Goal: Task Accomplishment & Management: Manage account settings

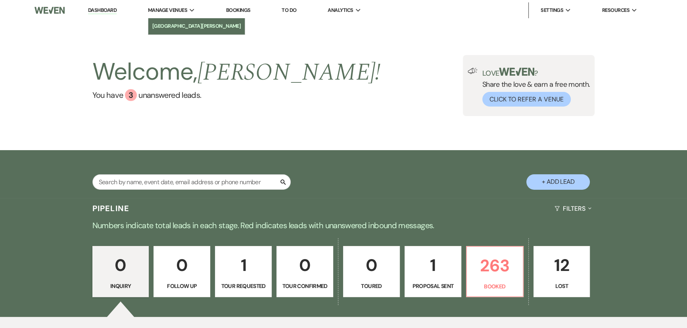
click at [182, 23] on li "[GEOGRAPHIC_DATA][PERSON_NAME]" at bounding box center [196, 26] width 89 height 8
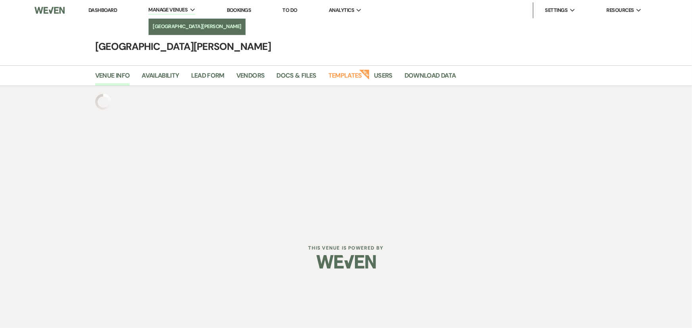
click at [178, 21] on link "[GEOGRAPHIC_DATA][PERSON_NAME]" at bounding box center [197, 27] width 97 height 16
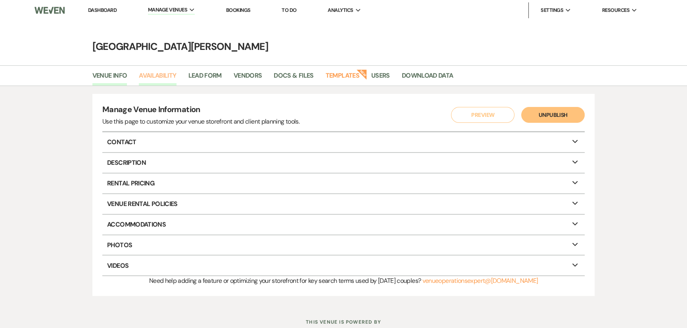
click at [155, 73] on link "Availability" at bounding box center [157, 78] width 37 height 15
select select "3"
select select "2026"
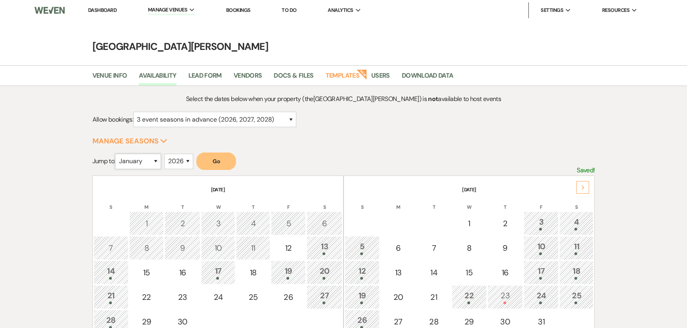
click at [124, 155] on select "January February March April May June July August September October November De…" at bounding box center [138, 161] width 46 height 15
select select "2"
click at [117, 154] on select "January February March April May June July August September October November De…" at bounding box center [138, 161] width 46 height 15
click at [218, 161] on button "Go" at bounding box center [216, 161] width 40 height 17
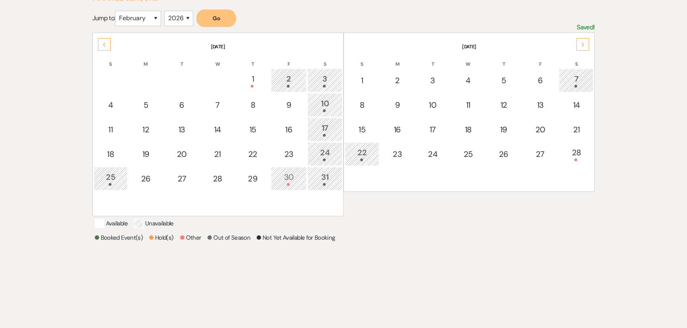
scroll to position [144, 0]
click at [578, 152] on div "28" at bounding box center [576, 153] width 27 height 15
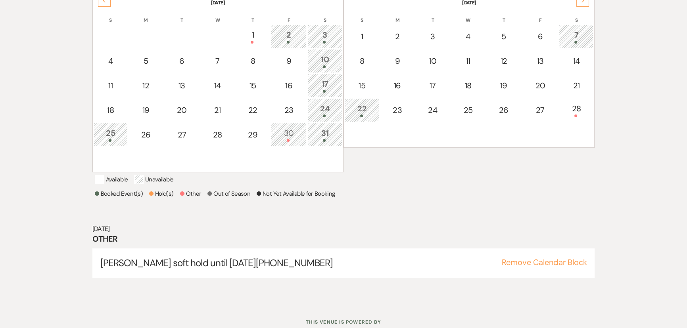
scroll to position [199, 0]
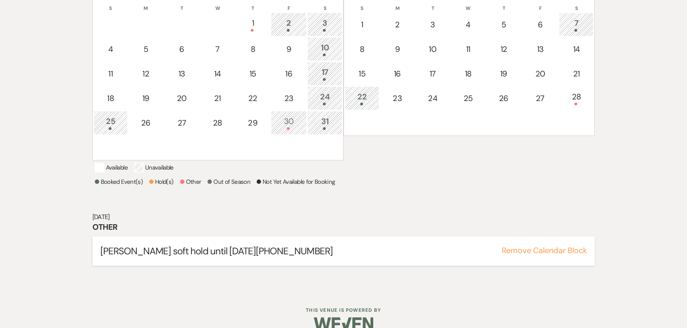
click at [527, 255] on button "Remove Calendar Block" at bounding box center [543, 251] width 85 height 8
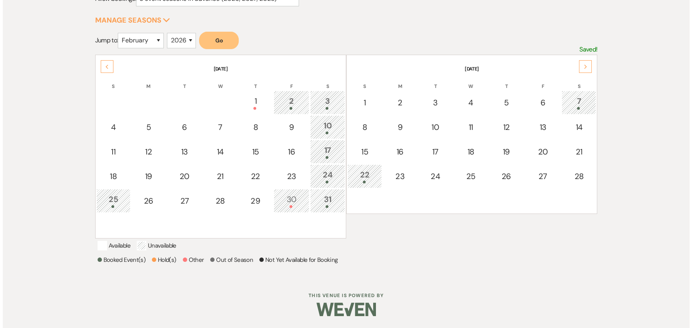
scroll to position [129, 0]
click at [580, 170] on div "28" at bounding box center [576, 176] width 27 height 12
select select "other"
select select "false"
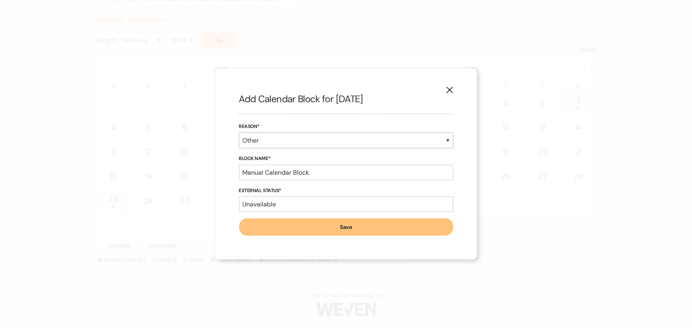
click at [356, 144] on select "Booked Event Hold Other" at bounding box center [346, 140] width 214 height 15
select select "bookedEvent"
click at [239, 148] on select "Booked Event Hold Other" at bounding box center [346, 140] width 214 height 15
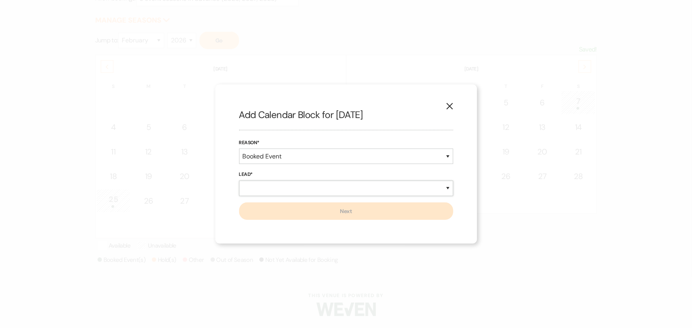
click at [303, 183] on select "New Lead Existing Lead" at bounding box center [346, 188] width 214 height 15
select select "newLead"
click at [239, 181] on select "New Lead Existing Lead" at bounding box center [346, 188] width 214 height 15
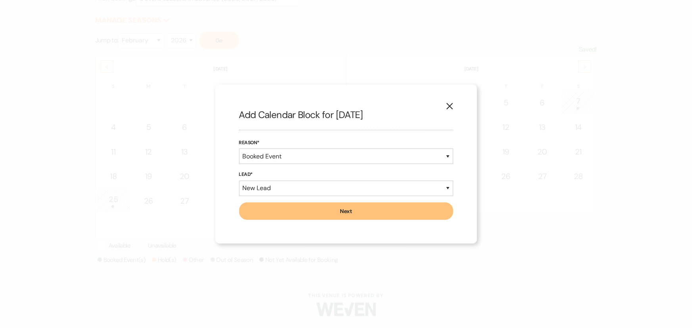
click at [308, 220] on button "Next" at bounding box center [346, 211] width 214 height 17
select select "7"
select select "822"
select select "false"
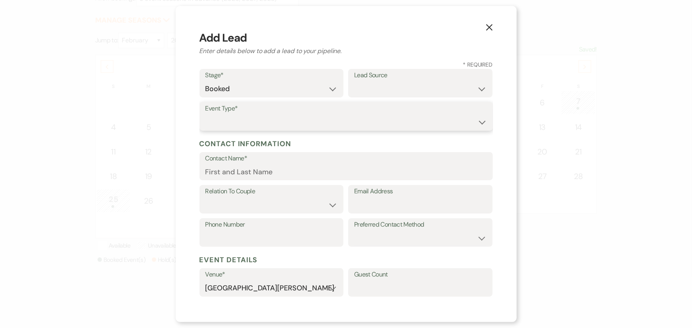
click at [285, 125] on select "Wedding Anniversary Party Baby Shower Bachelorette / Bachelor Party Birthday Pa…" at bounding box center [345, 122] width 281 height 15
select select "1"
click at [205, 115] on select "Wedding Anniversary Party Baby Shower Bachelorette / Bachelor Party Birthday Pa…" at bounding box center [345, 122] width 281 height 15
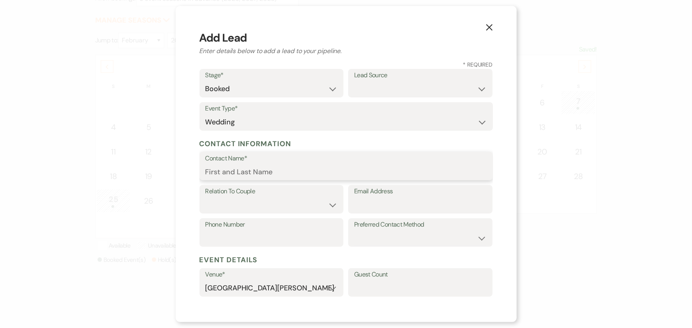
click at [251, 167] on input "Contact Name*" at bounding box center [345, 171] width 281 height 15
click at [333, 224] on form "Stage* Inquiry Follow Up Tour Requested Tour Confirmed Toured Proposal Sent Boo…" at bounding box center [345, 283] width 293 height 428
type input "[PERSON_NAME]"
click at [280, 199] on select "Couple Planner Parent of Couple Family Member Friend Other" at bounding box center [271, 204] width 132 height 15
select select "1"
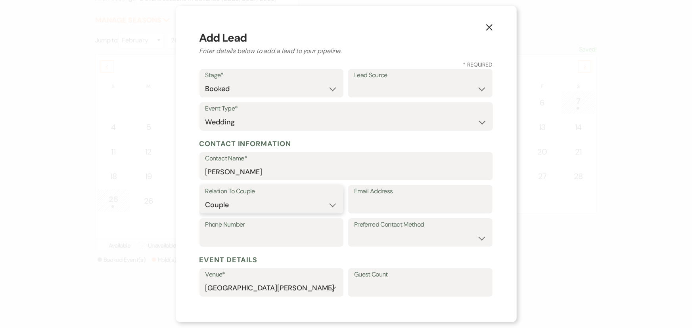
click at [205, 197] on select "Couple Planner Parent of Couple Family Member Friend Other" at bounding box center [271, 204] width 132 height 15
click at [382, 196] on label "Email Address" at bounding box center [420, 191] width 132 height 11
click at [382, 197] on input "Email Address" at bounding box center [420, 204] width 132 height 15
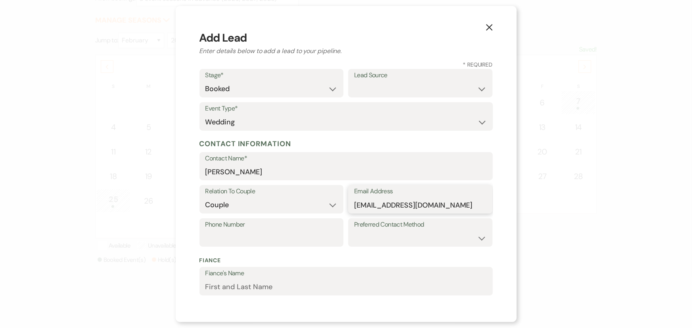
type input "[EMAIL_ADDRESS][DOMAIN_NAME]"
click at [301, 236] on input "Phone Number" at bounding box center [271, 238] width 132 height 15
type input "8592060860"
click at [367, 238] on select "Email Phone Text" at bounding box center [420, 238] width 132 height 15
select select "email"
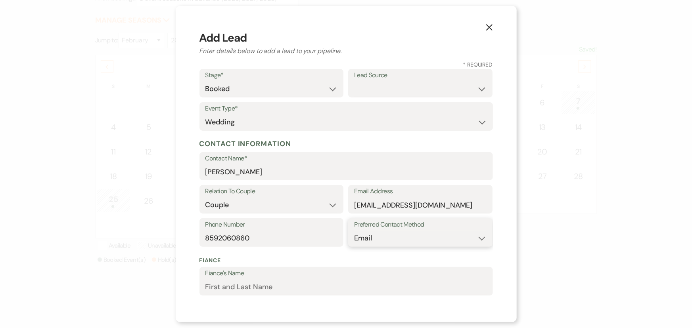
click at [354, 231] on select "Email Phone Text" at bounding box center [420, 238] width 132 height 15
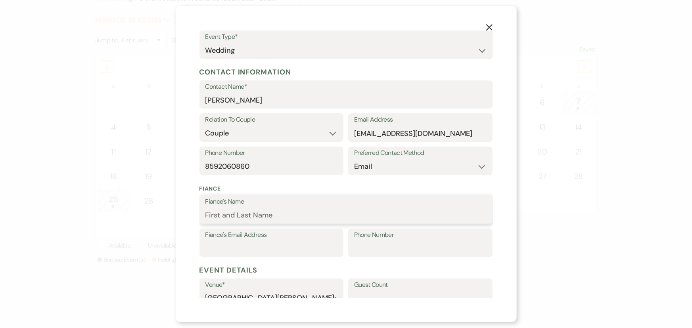
click at [268, 213] on input "Fiance's Name" at bounding box center [345, 215] width 281 height 15
type input "[PERSON_NAME]"
click at [283, 244] on input "Fiance's Email Address" at bounding box center [271, 248] width 132 height 15
type input "[EMAIL_ADDRESS][DOMAIN_NAME]"
click at [389, 249] on input "Phone Number" at bounding box center [420, 248] width 132 height 15
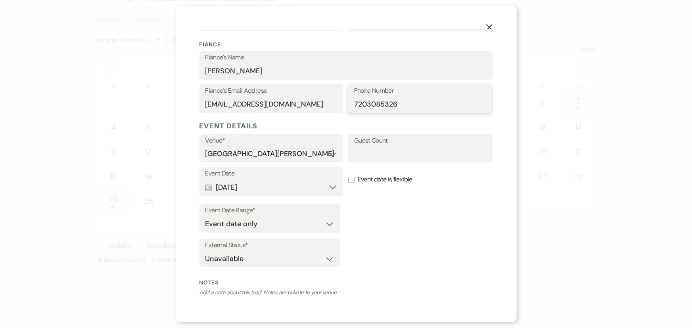
scroll to position [279, 0]
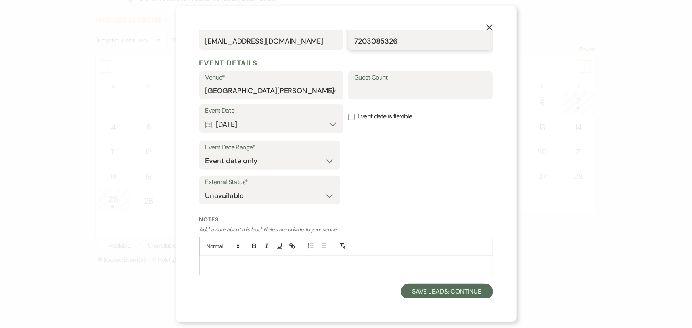
type input "7203085326"
click at [262, 266] on p at bounding box center [346, 265] width 281 height 9
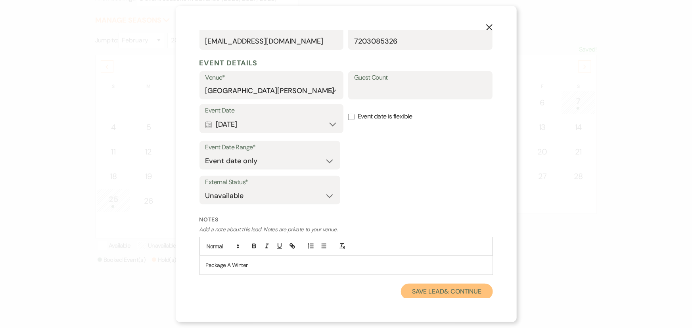
click at [444, 289] on button "Save Lead & Continue" at bounding box center [447, 292] width 92 height 16
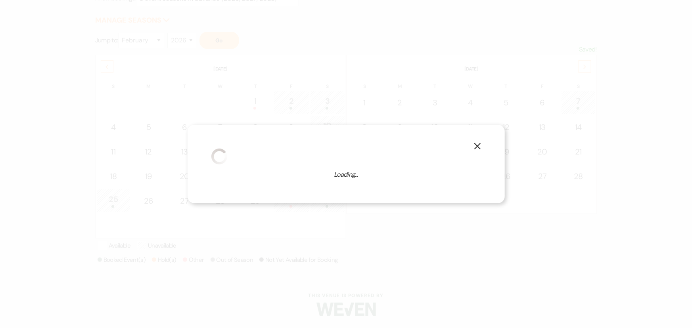
select select "1"
select select "822"
select select "false"
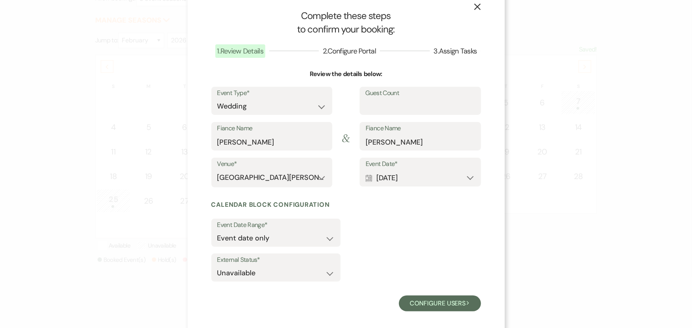
scroll to position [21, 0]
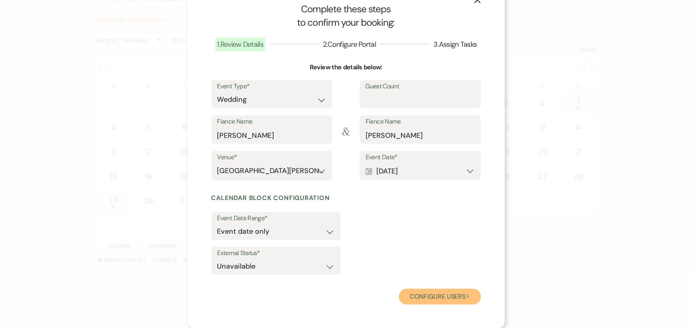
click at [421, 299] on button "Configure users Next" at bounding box center [440, 297] width 82 height 16
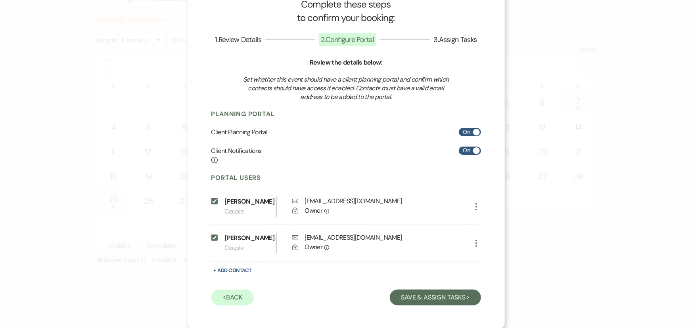
scroll to position [27, 0]
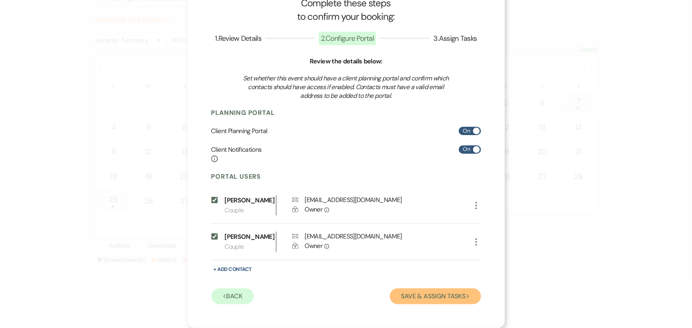
click at [452, 298] on button "Save & Assign Tasks Next" at bounding box center [435, 297] width 91 height 16
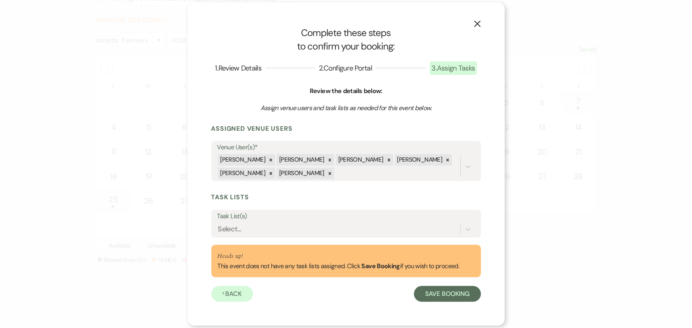
scroll to position [0, 0]
click at [276, 229] on div "Select..." at bounding box center [338, 230] width 243 height 14
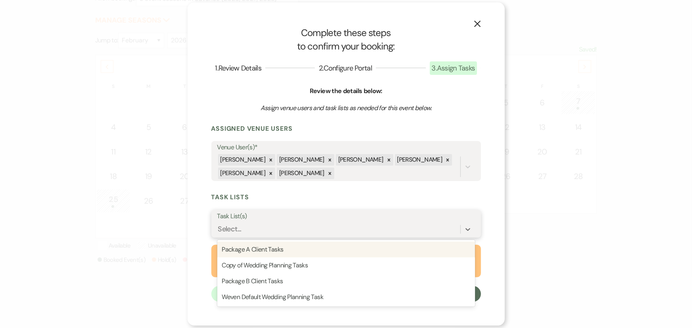
click at [266, 251] on div "Package A Client Tasks" at bounding box center [346, 250] width 258 height 16
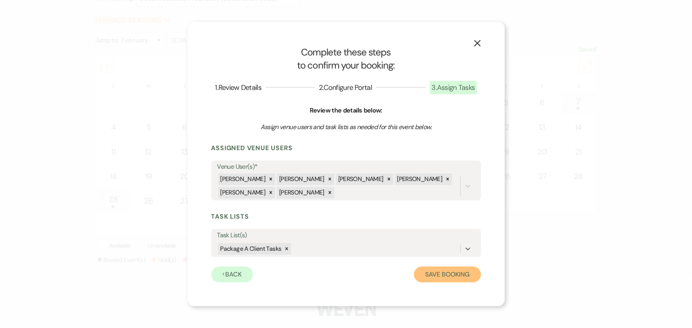
click at [444, 278] on button "Save Booking" at bounding box center [447, 275] width 67 height 16
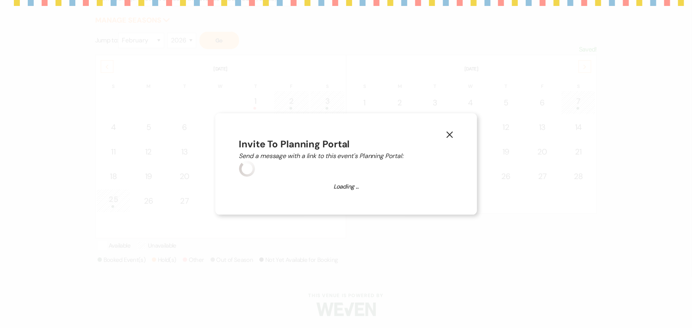
select select "4658"
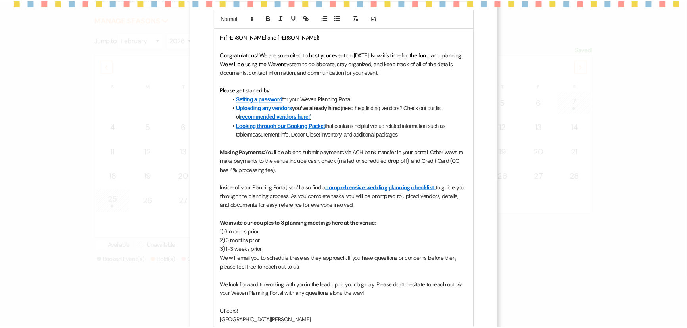
scroll to position [287, 0]
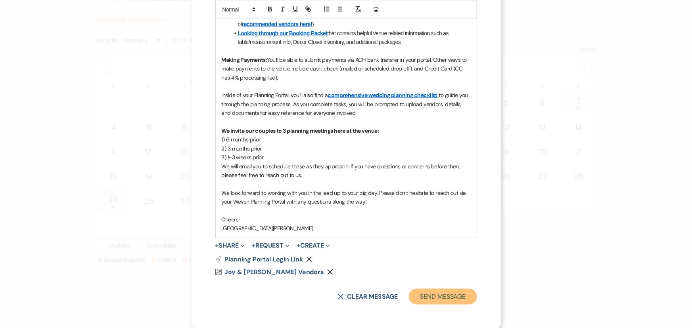
click at [426, 295] on button "Send Message" at bounding box center [443, 297] width 68 height 16
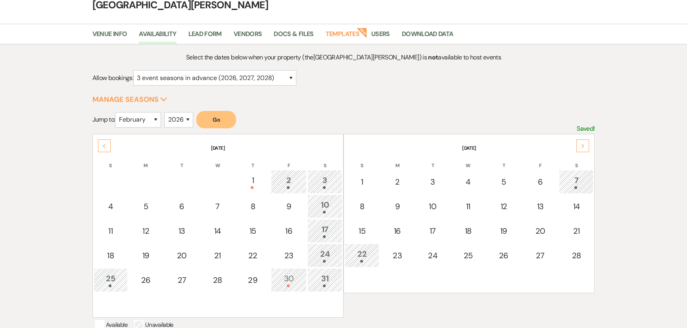
scroll to position [0, 0]
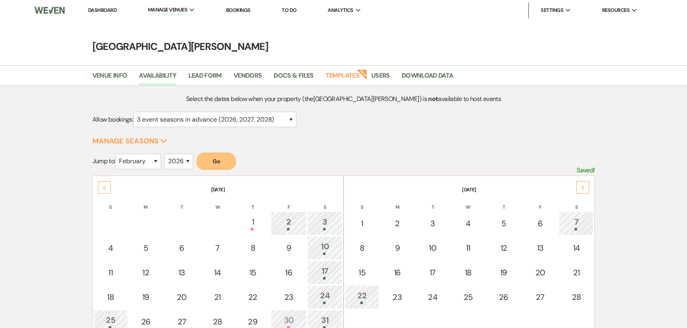
click at [107, 14] on li "Dashboard" at bounding box center [102, 10] width 36 height 16
click at [101, 8] on link "Dashboard" at bounding box center [102, 10] width 29 height 7
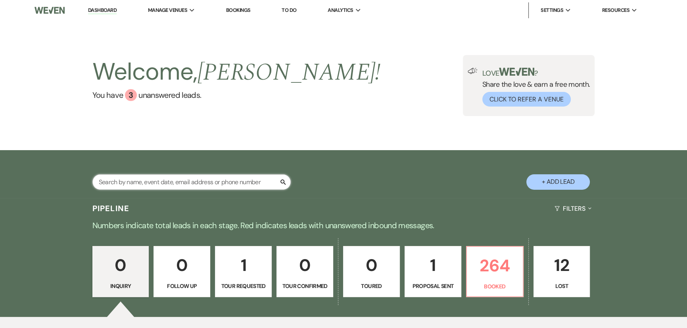
click at [237, 179] on input "text" at bounding box center [191, 181] width 198 height 15
type input "mitscher"
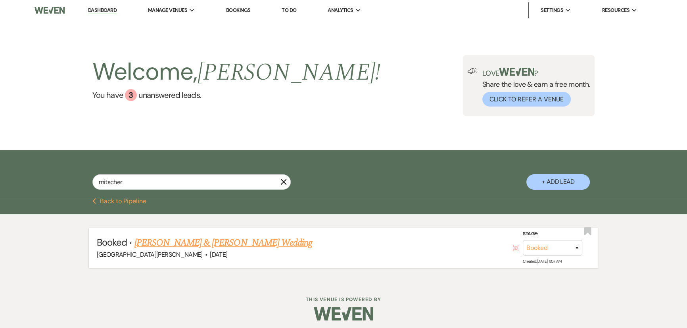
click at [245, 239] on link "[PERSON_NAME] & [PERSON_NAME] Wedding" at bounding box center [223, 243] width 178 height 14
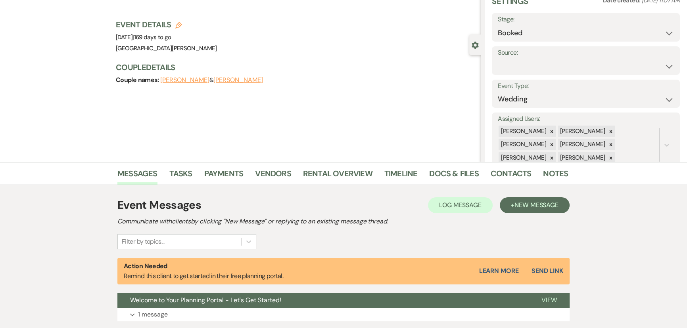
scroll to position [92, 0]
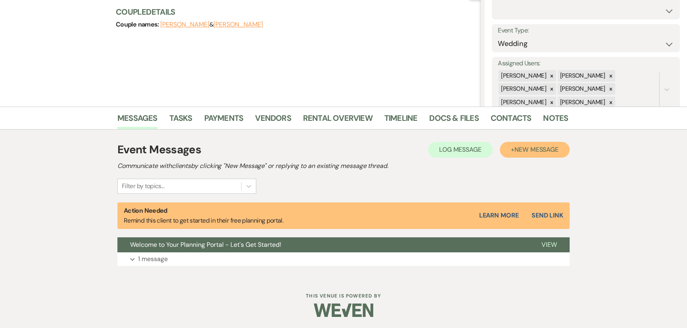
click at [536, 147] on span "New Message" at bounding box center [536, 150] width 44 height 8
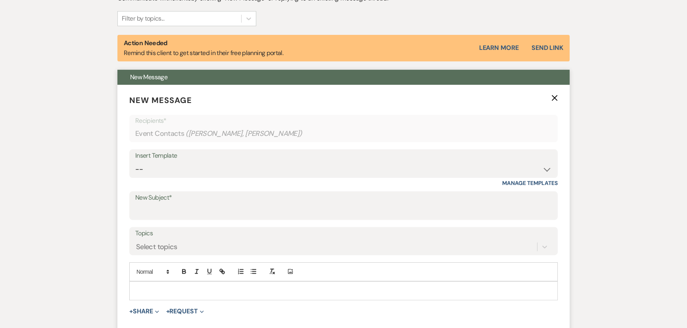
scroll to position [273, 0]
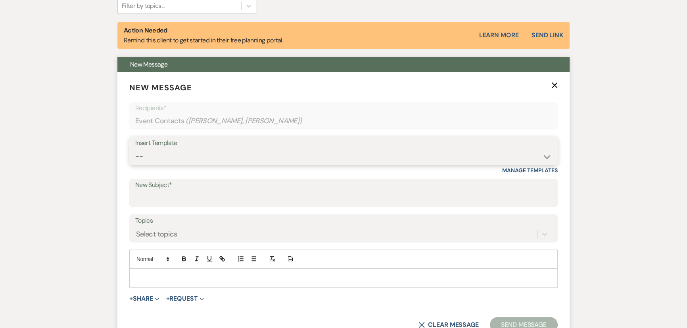
click at [193, 156] on select "-- SVM Initial Inquiry Response SVM Planning Portal Introduction and Booking Pa…" at bounding box center [343, 156] width 416 height 15
select select "4984"
click at [135, 149] on select "-- SVM Initial Inquiry Response SVM Planning Portal Introduction and Booking Pa…" at bounding box center [343, 156] width 416 height 15
type input "Your Contract for [GEOGRAPHIC_DATA][PERSON_NAME]!"
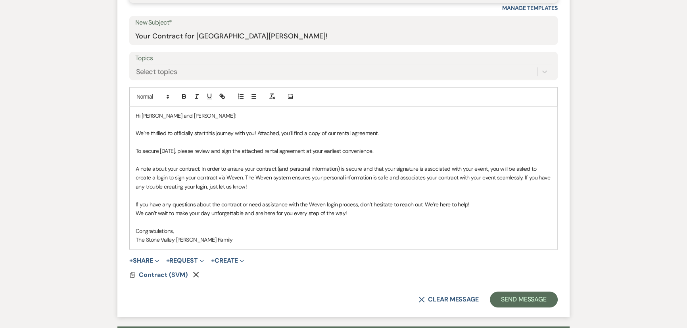
scroll to position [453, 0]
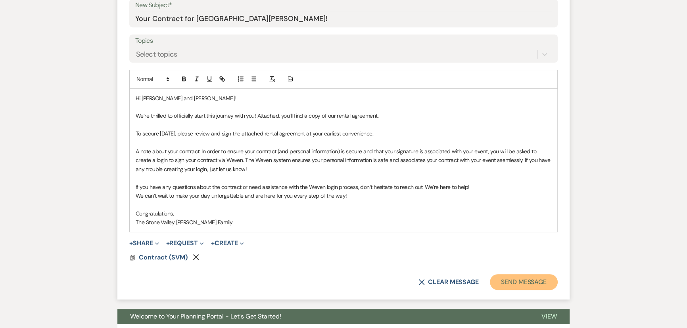
click at [523, 286] on button "Send Message" at bounding box center [524, 282] width 68 height 16
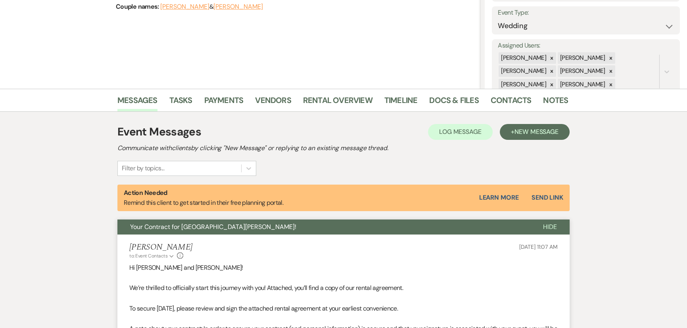
scroll to position [0, 0]
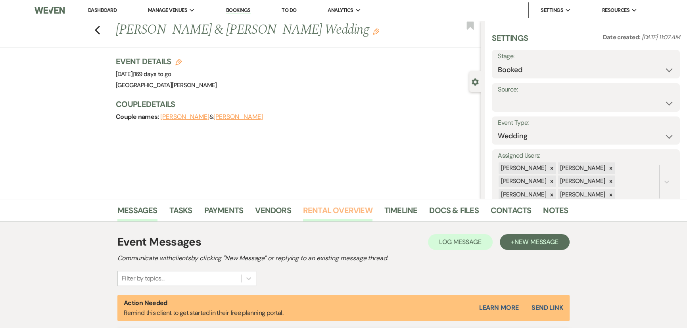
click at [334, 210] on link "Rental Overview" at bounding box center [337, 212] width 69 height 17
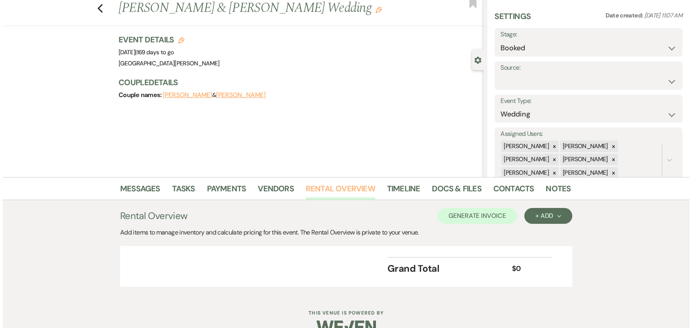
scroll to position [39, 0]
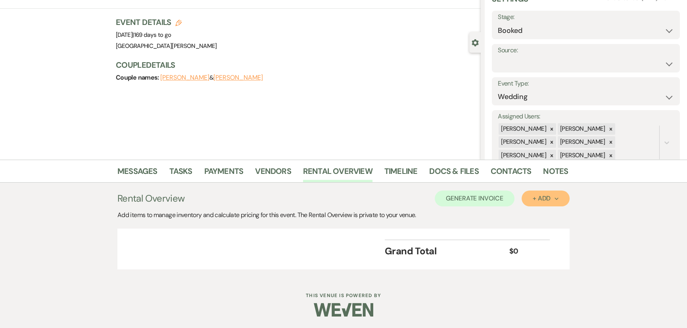
click at [551, 194] on button "+ Add Next" at bounding box center [545, 199] width 48 height 16
click at [532, 215] on button "Item" at bounding box center [541, 217] width 40 height 12
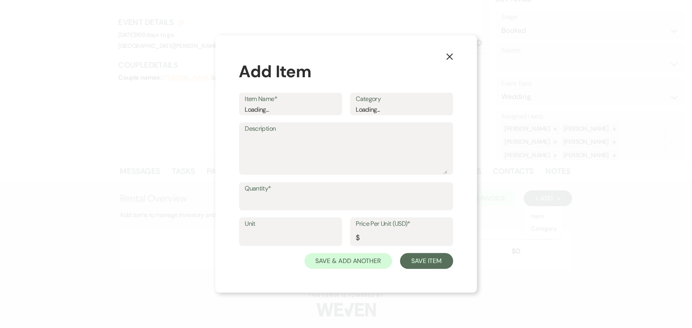
click at [278, 115] on div "Item Name* Loading... Category Loading..." at bounding box center [346, 108] width 214 height 30
click at [277, 111] on div "Loading..." at bounding box center [290, 110] width 91 height 10
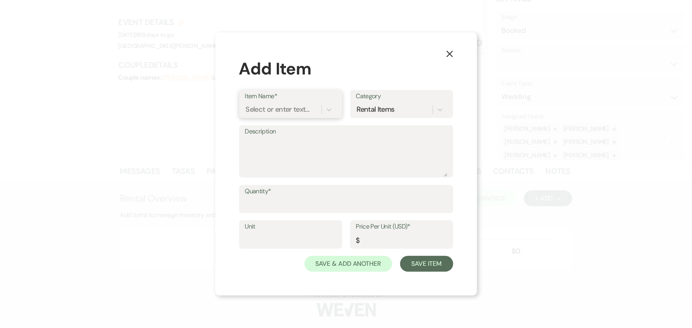
click at [277, 111] on div "Select or enter text..." at bounding box center [278, 109] width 64 height 11
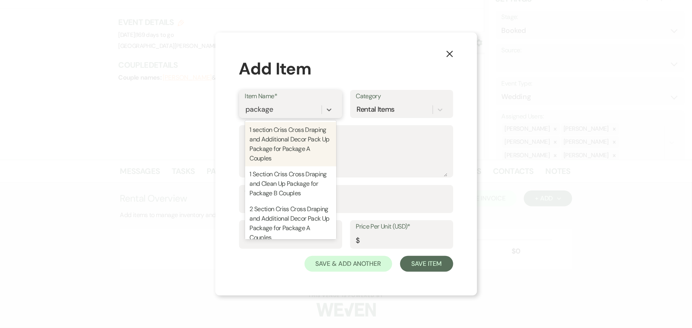
type input "package a"
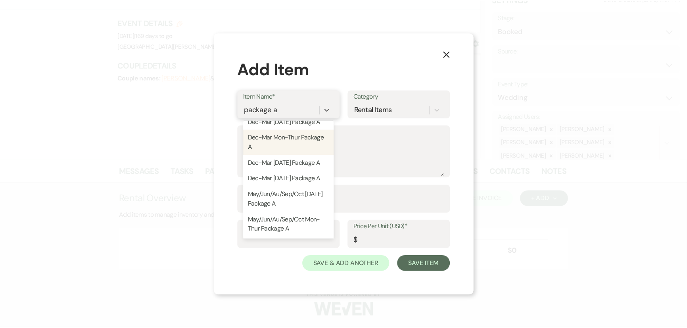
scroll to position [252, 0]
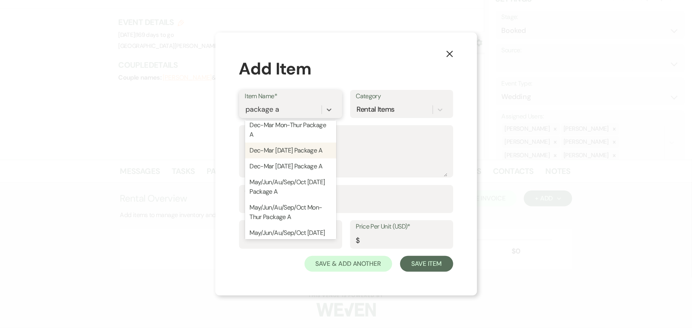
click at [283, 159] on div "Dec-Mar [DATE] Package A" at bounding box center [290, 151] width 91 height 16
type textarea "Loremip D Sitametc: - Ad Elits Doeiusm Temporincid - Utlaboreetdo ma Aliquaen a…"
type input "1"
type input "5700"
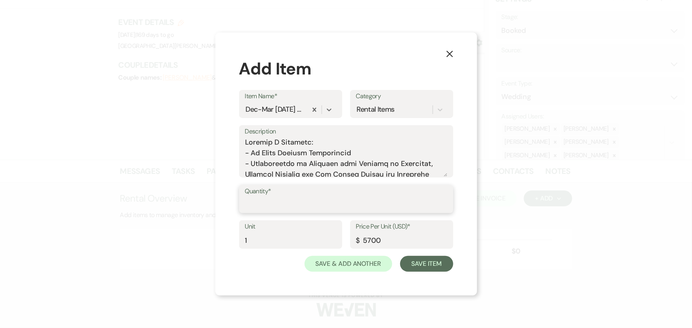
click at [290, 205] on input "Quantity*" at bounding box center [346, 204] width 202 height 15
type input "1"
click at [424, 263] on button "Save Item" at bounding box center [426, 264] width 53 height 16
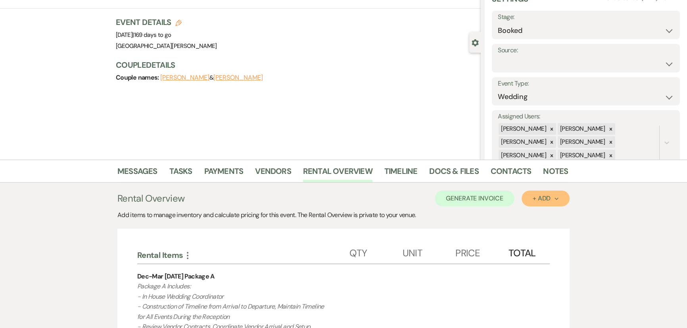
click at [563, 199] on button "+ Add Next" at bounding box center [545, 199] width 48 height 16
click at [541, 214] on button "Item" at bounding box center [541, 217] width 40 height 12
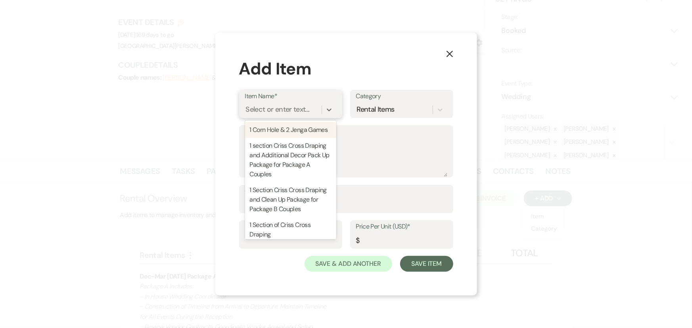
click at [301, 103] on div "Select or enter text..." at bounding box center [283, 110] width 77 height 14
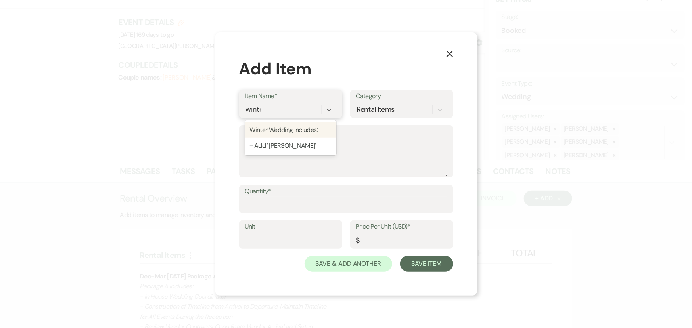
type input "winter"
click at [292, 124] on div "Winter Wedding Includes:" at bounding box center [290, 130] width 91 height 16
type textarea "- Complimentary criss-cross draping to add a touch of elegance to your venue. -…"
type input "1"
type input "0"
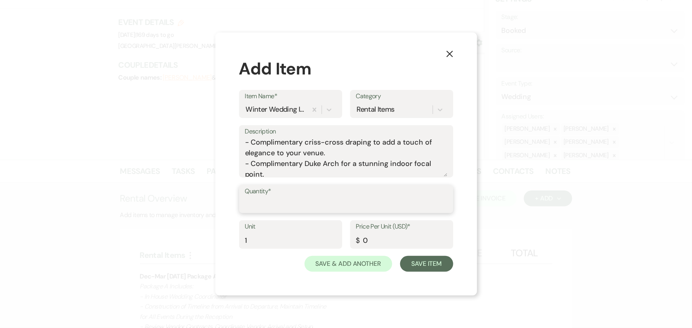
click at [295, 199] on input "Quantity*" at bounding box center [346, 204] width 202 height 15
type input "1"
click at [446, 272] on div "X Add Item Item Name* Winter Wedding Includes: Category Rental Items Descriptio…" at bounding box center [346, 165] width 262 height 264
click at [435, 264] on button "Save Item" at bounding box center [426, 264] width 53 height 16
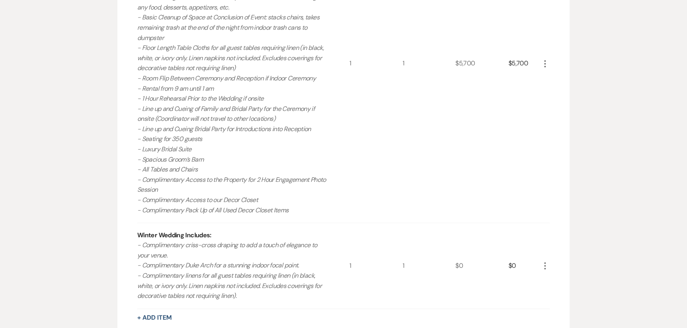
scroll to position [507, 0]
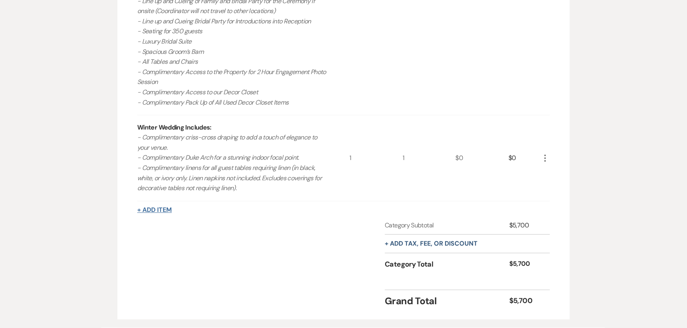
click at [145, 208] on button "+ Add Item" at bounding box center [154, 210] width 34 height 6
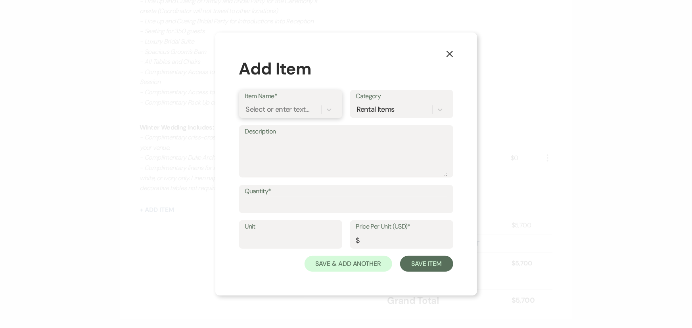
click at [305, 109] on div "Select or enter text..." at bounding box center [278, 109] width 64 height 11
type input "depos"
click at [297, 128] on div "Refundable Security Deposit" at bounding box center [290, 130] width 91 height 16
type input "1"
type input "750"
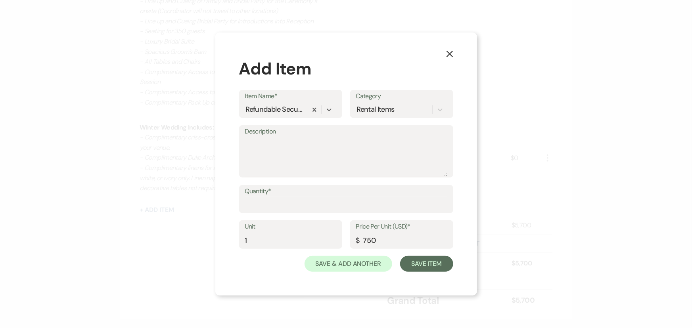
click at [297, 197] on label "Quantity*" at bounding box center [346, 191] width 202 height 11
click at [297, 197] on input "Quantity*" at bounding box center [346, 204] width 202 height 15
type input "1"
click at [420, 266] on button "Save Item" at bounding box center [426, 264] width 53 height 16
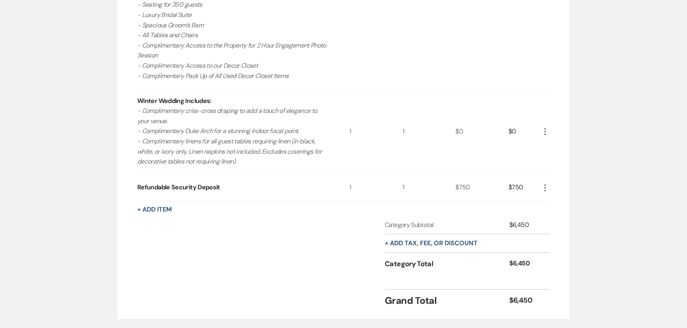
scroll to position [583, 0]
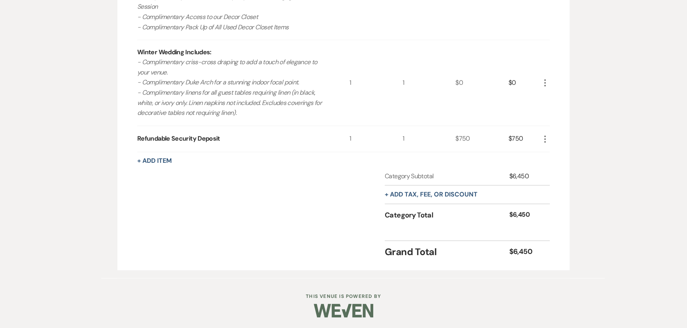
click at [417, 199] on div "+ Add tax, fee, or discount" at bounding box center [431, 195] width 93 height 18
click at [417, 191] on button "+ Add tax, fee, or discount" at bounding box center [431, 194] width 93 height 6
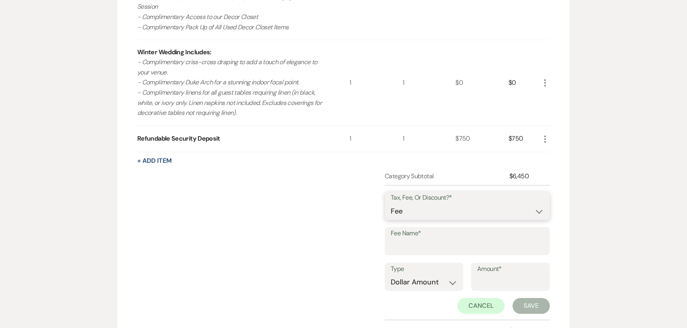
click at [423, 214] on select "Fee Discount Tax" at bounding box center [467, 211] width 153 height 15
select select "3"
click at [391, 204] on select "Fee Discount Tax" at bounding box center [467, 211] width 153 height 15
click at [420, 245] on input "Fee Name*" at bounding box center [467, 246] width 153 height 15
type input "Sales Tax"
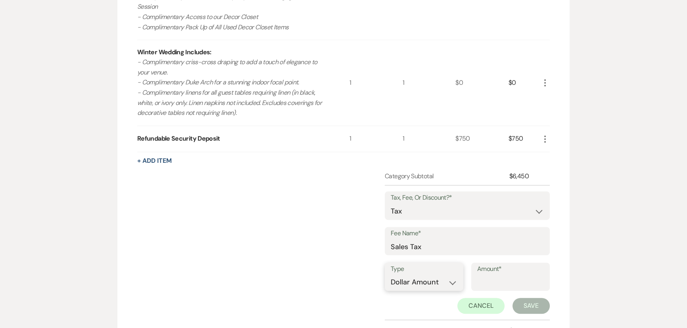
click at [436, 277] on select "Dollar Amount Percentage" at bounding box center [424, 282] width 67 height 15
select select "false"
click at [391, 275] on select "Dollar Amount Percentage" at bounding box center [424, 282] width 67 height 15
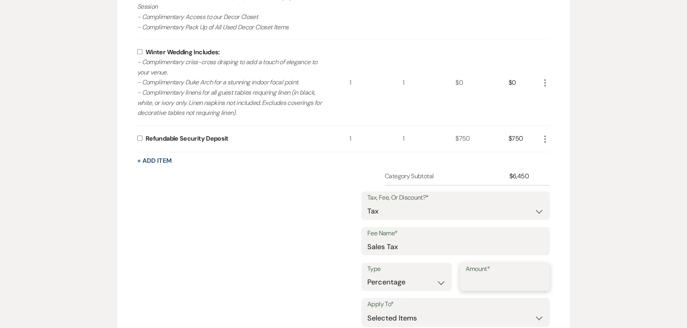
click at [488, 283] on input "Amount*" at bounding box center [504, 282] width 79 height 15
type input "6.75"
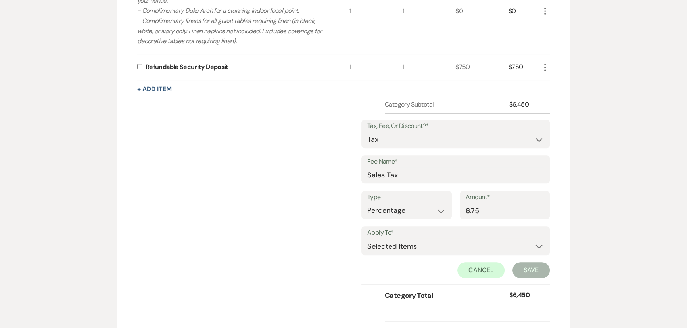
click at [290, 247] on div "Category Subtotal $6,450 Tax, Fee, Or Discount?* Fee Discount Tax Fee Name* Sal…" at bounding box center [343, 208] width 412 height 216
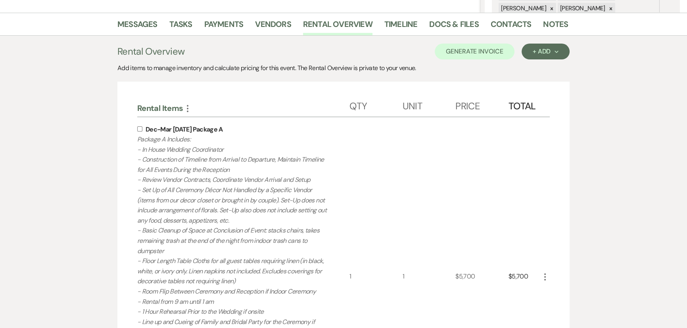
scroll to position [186, 0]
click at [138, 130] on input "checkbox" at bounding box center [139, 128] width 5 height 5
checkbox input "true"
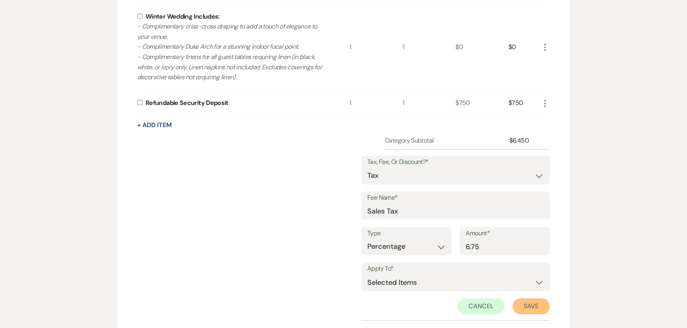
click at [537, 307] on button "Save" at bounding box center [530, 307] width 37 height 16
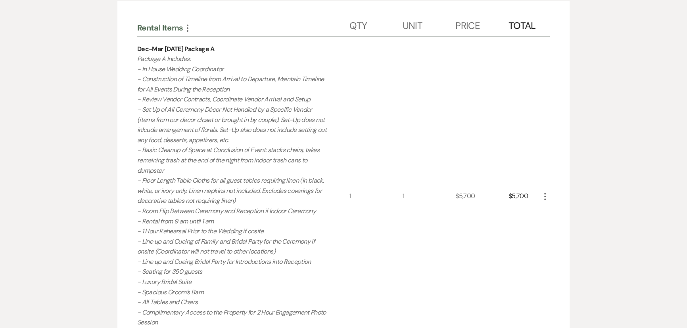
scroll to position [63, 0]
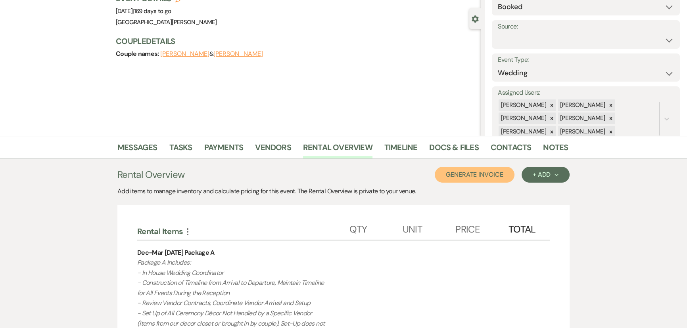
click at [460, 173] on button "Generate Invoice" at bounding box center [475, 175] width 80 height 16
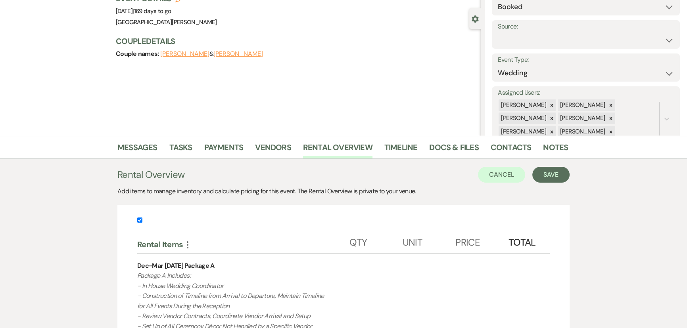
click at [553, 174] on button "Save" at bounding box center [550, 175] width 37 height 16
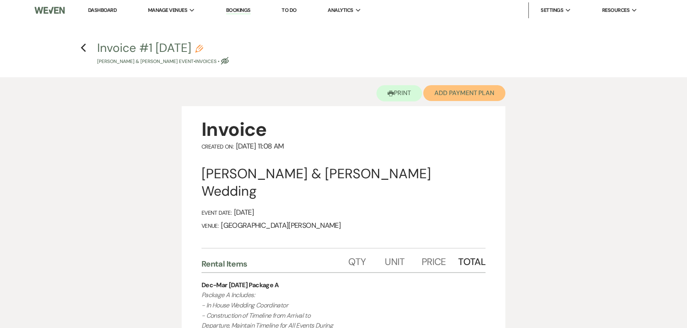
click at [463, 99] on button "Add Payment Plan" at bounding box center [464, 93] width 82 height 16
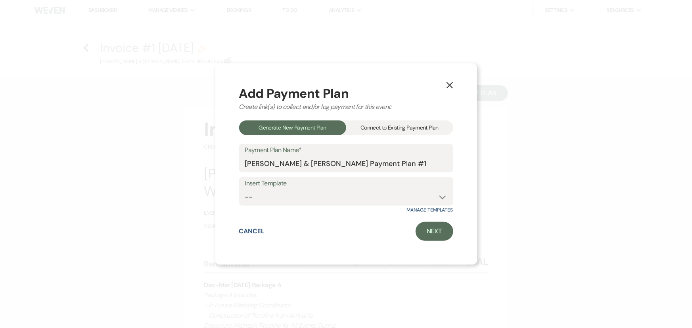
click at [402, 129] on div "Connect to Existing Payment Plan" at bounding box center [399, 128] width 107 height 15
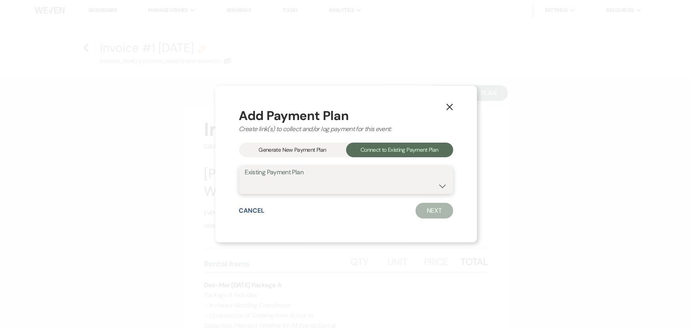
click at [329, 182] on select at bounding box center [346, 185] width 202 height 15
click at [303, 156] on div "Generate New Payment Plan" at bounding box center [292, 150] width 107 height 15
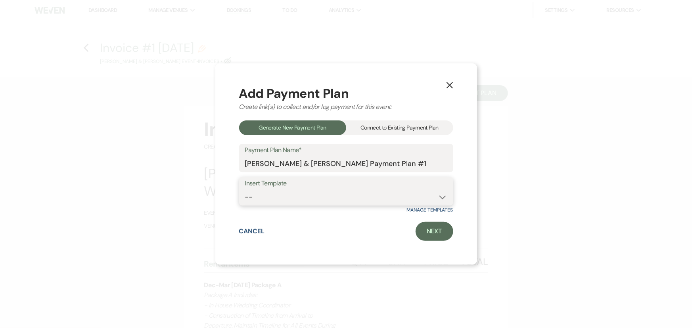
click at [338, 203] on select "-- Regular Plan: deposit, 3 payments, security deposit" at bounding box center [346, 197] width 202 height 15
select select "332"
click at [245, 190] on select "-- Regular Plan: deposit, 3 payments, security deposit" at bounding box center [346, 197] width 202 height 15
click at [431, 237] on link "Next" at bounding box center [434, 231] width 38 height 19
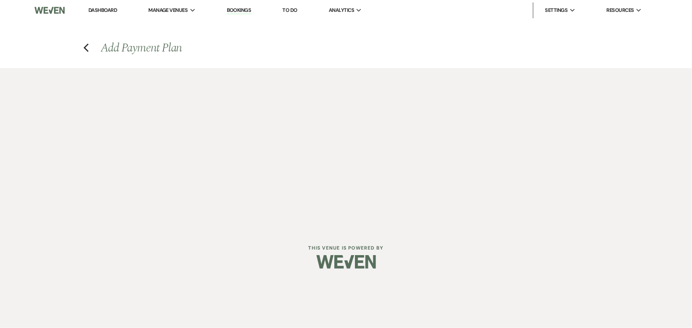
select select "28519"
select select "2"
select select "flat"
select select "true"
select select "client"
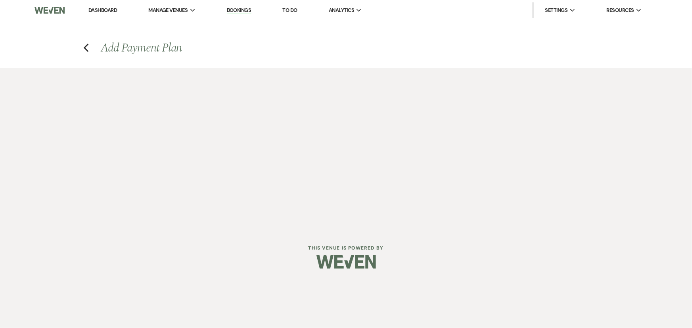
select select "days"
select select "2"
select select "percentage"
select select "true"
select select "client"
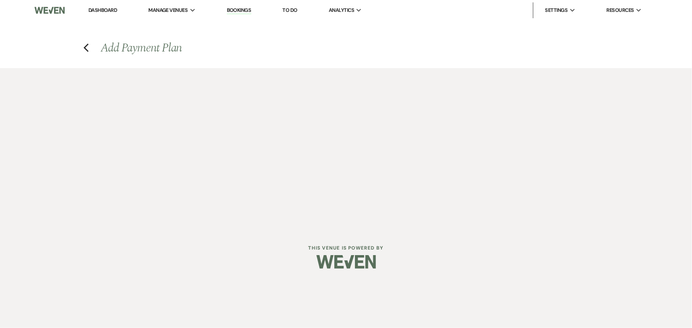
select select "months"
select select "client"
select select "days"
select select "client"
select select "weeks"
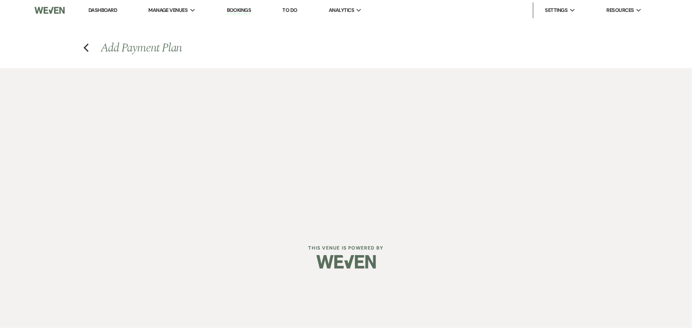
select select "2"
select select "percentage"
select select "true"
select select "client"
select select "months"
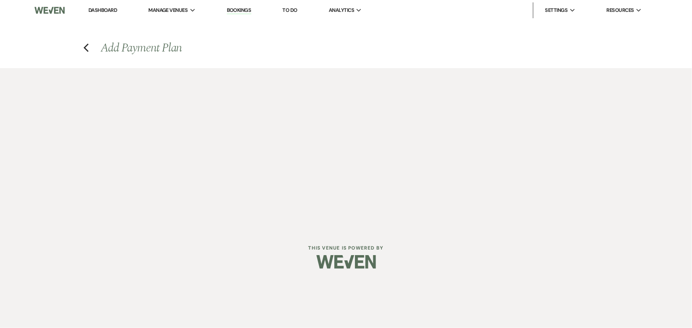
select select "client"
select select "weeks"
select select "client"
select select "days"
select select "2"
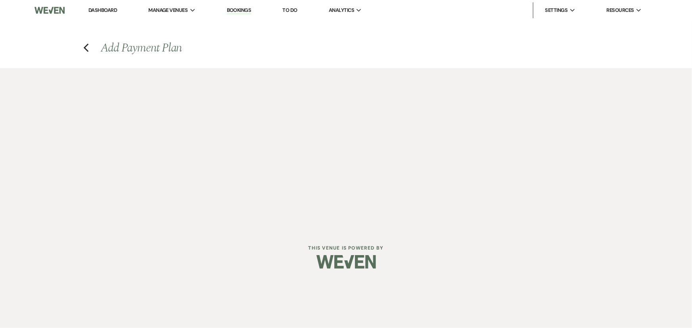
select select "percentage"
select select "true"
select select "client"
select select "weeks"
select select "client"
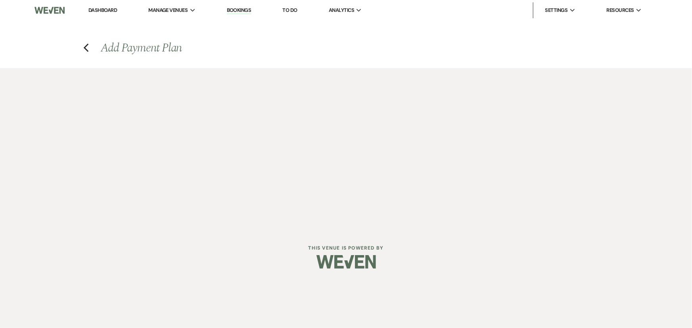
select select "months"
select select "client"
select select "days"
select select "2"
select select "flat"
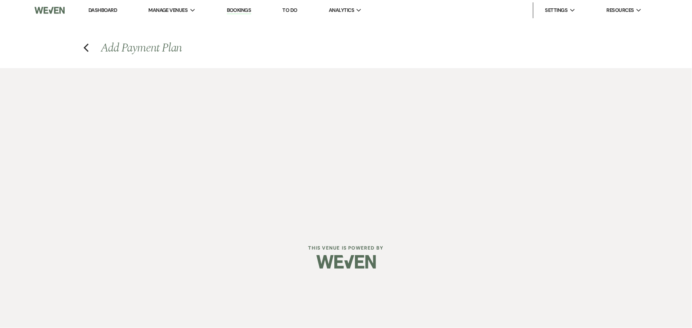
select select "true"
select select "client"
select select "weeks"
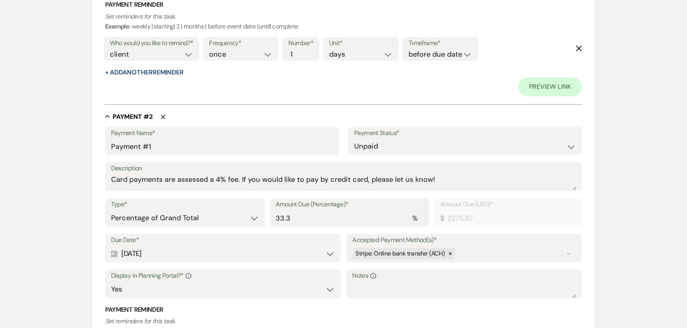
scroll to position [432, 0]
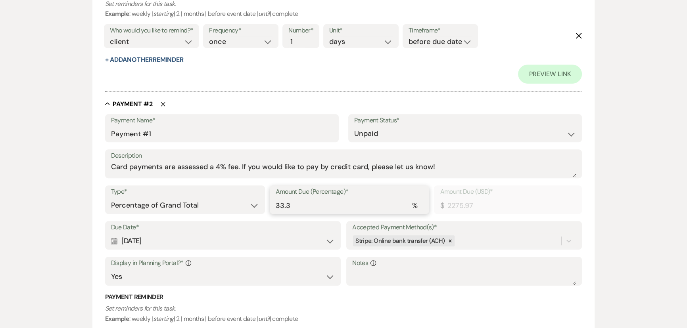
click at [311, 206] on input "33.3" at bounding box center [350, 205] width 148 height 15
click at [203, 204] on select "Dollar Amount Percentage of Grand Total" at bounding box center [185, 205] width 148 height 15
select select "flat"
click at [111, 198] on select "Dollar Amount Percentage of Grand Total" at bounding box center [185, 205] width 148 height 15
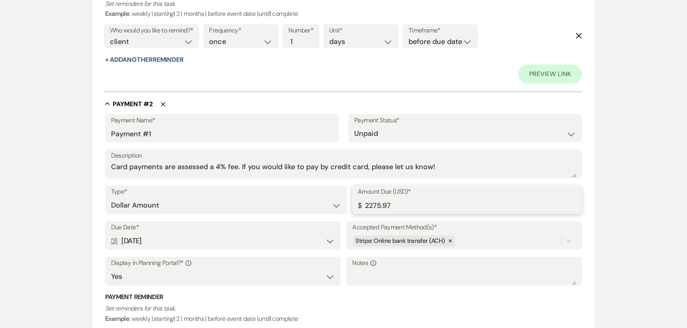
click at [376, 205] on input "2275.97" at bounding box center [467, 205] width 218 height 15
type input "1611.58"
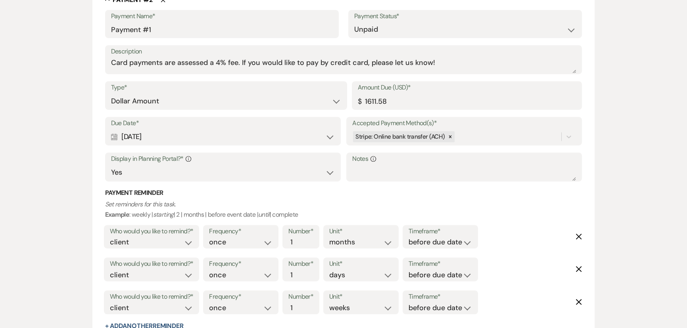
scroll to position [540, 0]
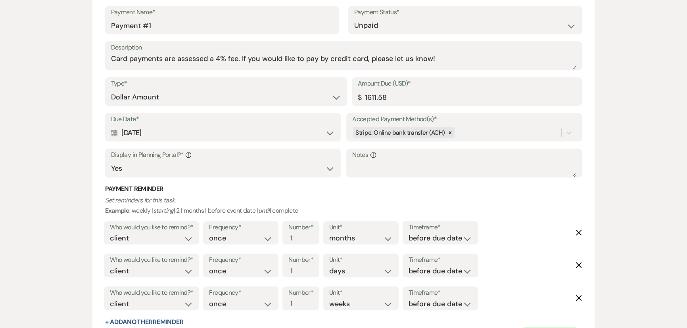
click at [221, 128] on div "Calendar [DATE] Expand" at bounding box center [223, 132] width 224 height 15
select select "month"
select select "afterBookedDate"
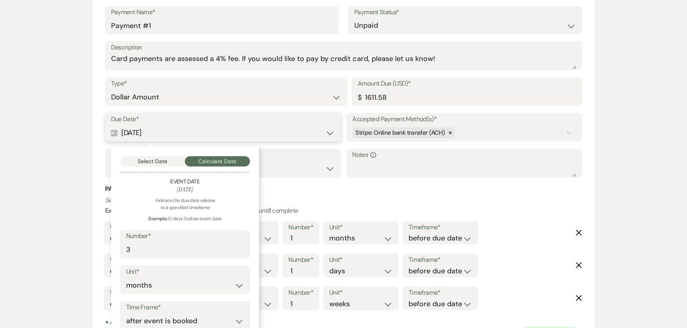
click at [157, 160] on button "Select Date" at bounding box center [152, 161] width 65 height 10
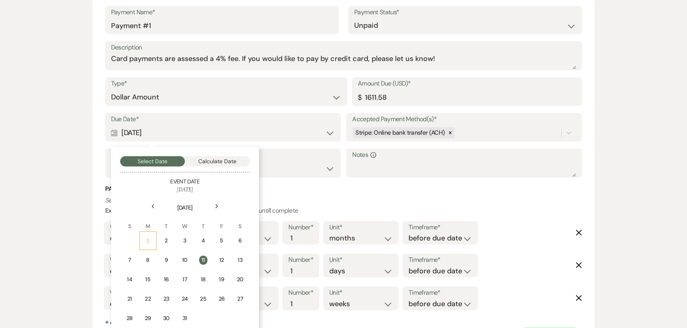
click at [149, 237] on div "1" at bounding box center [147, 241] width 7 height 8
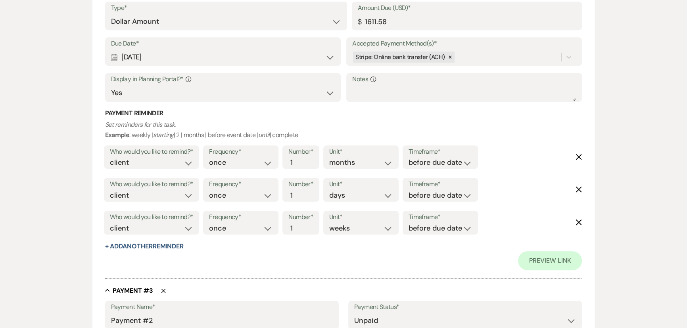
scroll to position [649, 0]
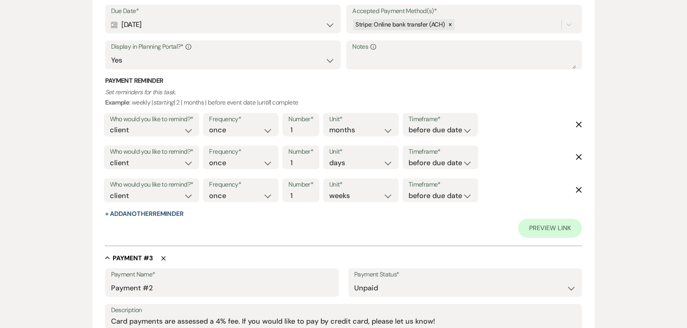
click at [579, 123] on icon "Delete" at bounding box center [578, 124] width 6 height 6
select select "days"
select select "weeks"
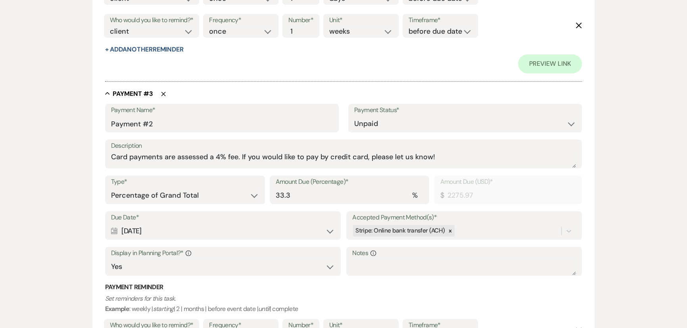
scroll to position [793, 0]
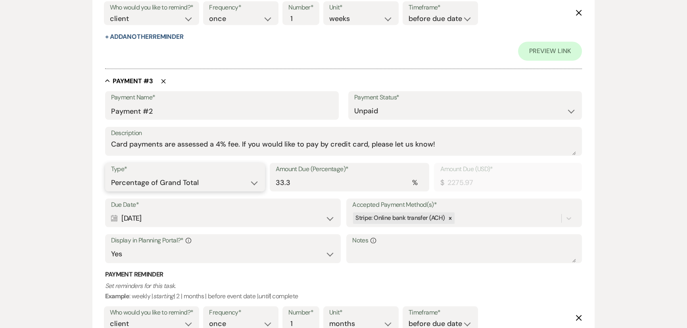
click at [185, 178] on select "Dollar Amount Percentage of Grand Total" at bounding box center [185, 182] width 148 height 15
select select "flat"
click at [111, 175] on select "Dollar Amount Percentage of Grand Total" at bounding box center [185, 182] width 148 height 15
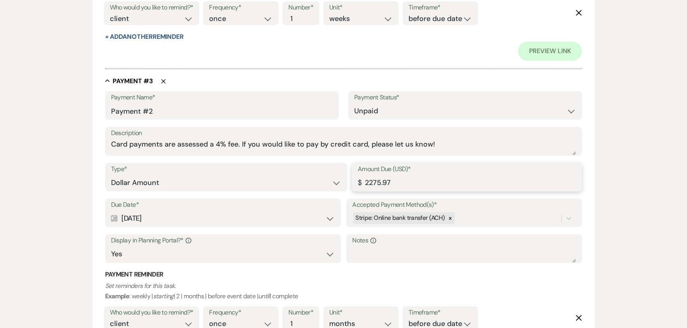
click at [379, 182] on input "2275.97" at bounding box center [467, 182] width 218 height 15
type input "1611.58"
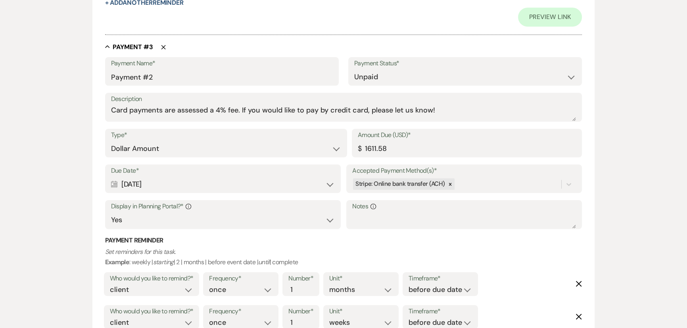
scroll to position [829, 0]
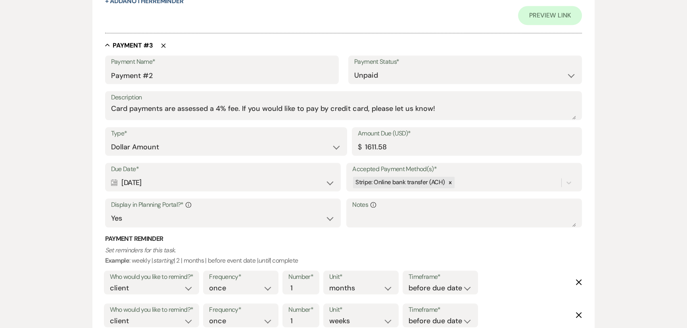
click at [223, 182] on div "Calendar [DATE] Expand" at bounding box center [223, 182] width 224 height 15
select select "month"
select select "beforeEventDate"
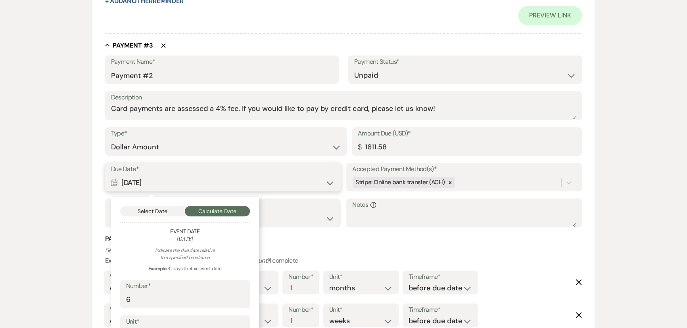
click at [151, 213] on button "Select Date" at bounding box center [152, 211] width 65 height 10
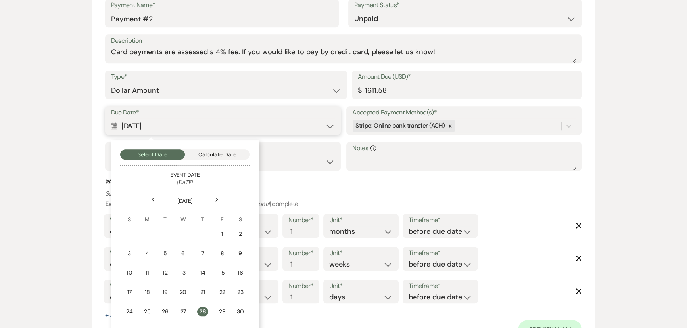
scroll to position [901, 0]
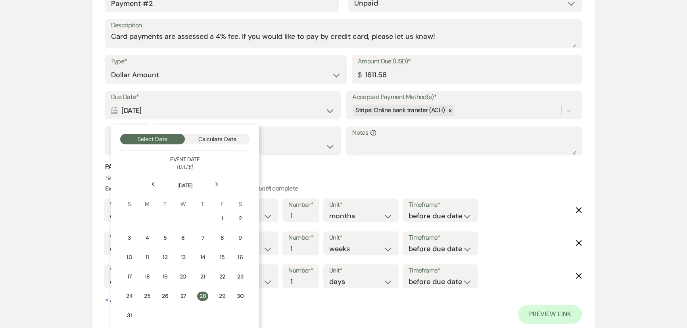
click at [216, 182] on use at bounding box center [216, 184] width 3 height 4
click at [147, 215] on div "1" at bounding box center [147, 218] width 7 height 8
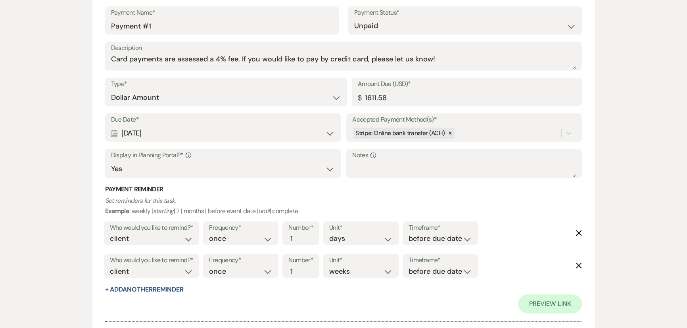
scroll to position [540, 0]
click at [174, 135] on div "Calendar [DATE] Expand" at bounding box center [223, 132] width 224 height 15
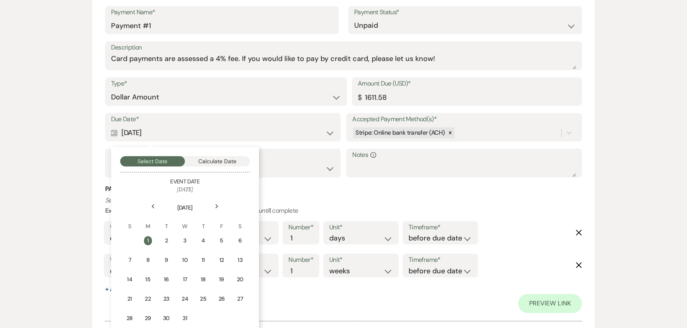
click at [153, 206] on use at bounding box center [152, 206] width 3 height 4
click at [182, 241] on div "1" at bounding box center [184, 241] width 7 height 8
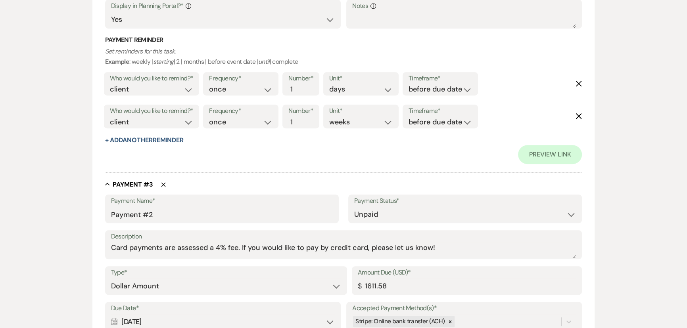
scroll to position [793, 0]
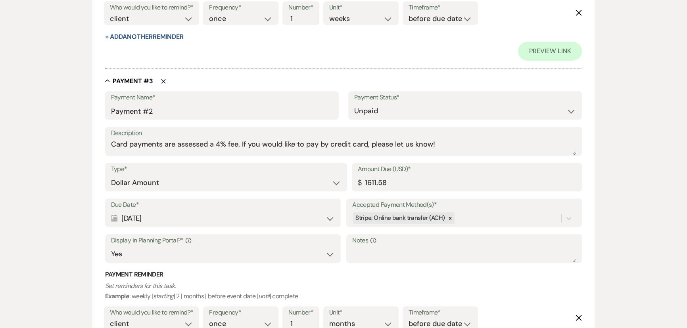
click at [176, 219] on div "Calendar [DATE] Expand" at bounding box center [223, 218] width 224 height 15
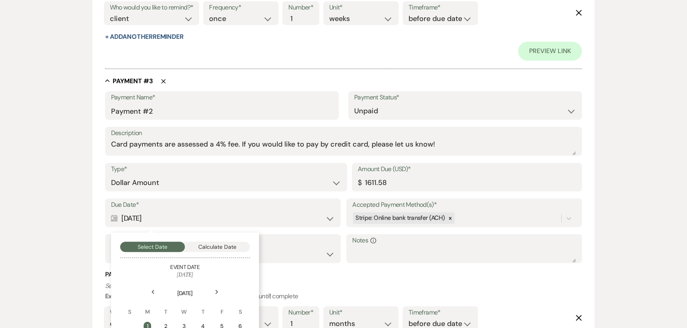
click at [213, 291] on div "Next" at bounding box center [217, 292] width 13 height 13
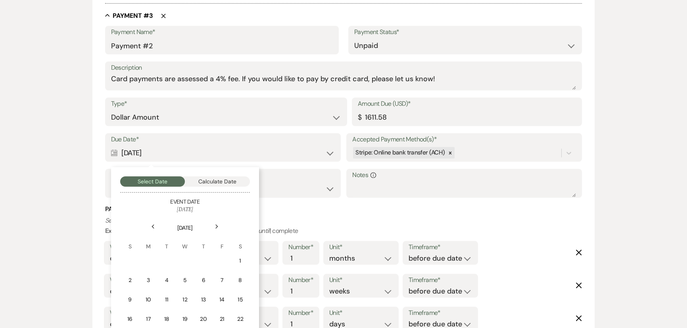
scroll to position [865, 0]
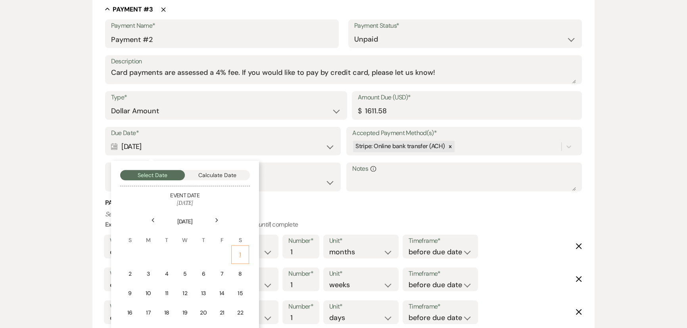
click at [237, 255] on div "1" at bounding box center [239, 255] width 7 height 8
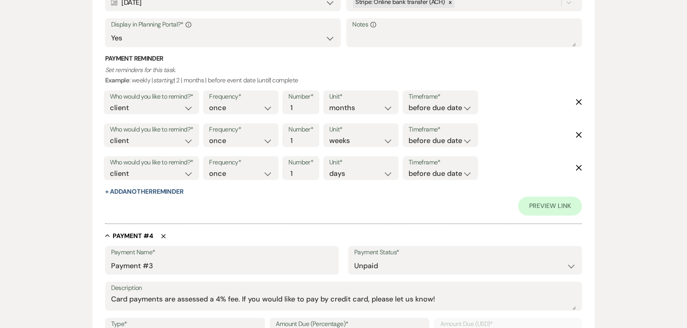
scroll to position [1117, 0]
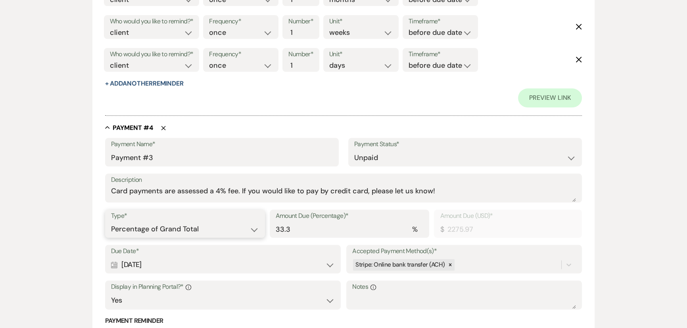
click at [194, 229] on select "Dollar Amount Percentage of Grand Total" at bounding box center [185, 229] width 148 height 15
select select "flat"
click at [111, 222] on select "Dollar Amount Percentage of Grand Total" at bounding box center [185, 229] width 148 height 15
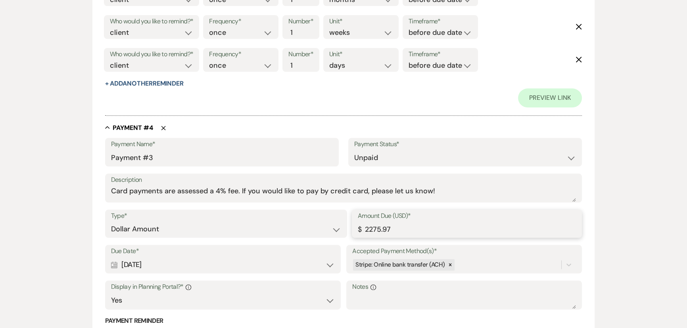
click at [388, 228] on input "2275.97" at bounding box center [467, 229] width 218 height 15
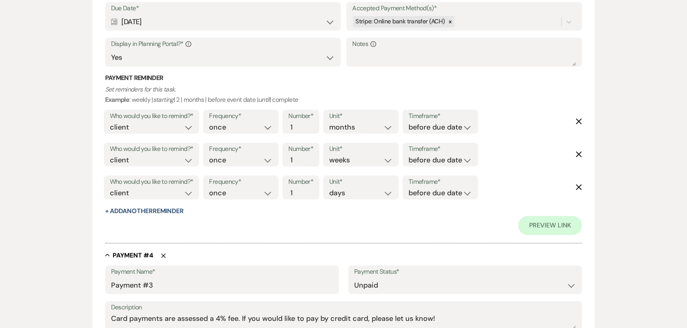
scroll to position [1009, 0]
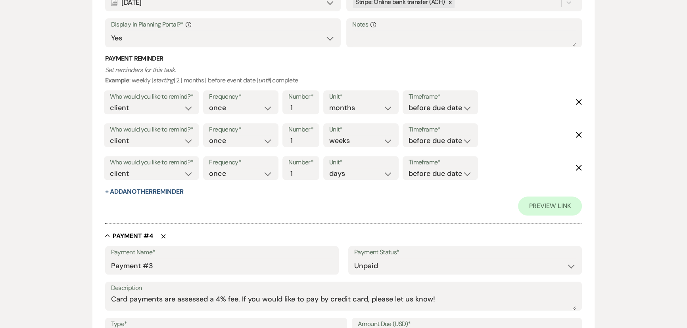
click at [578, 99] on icon "Delete" at bounding box center [578, 102] width 6 height 6
select select "weeks"
select select "days"
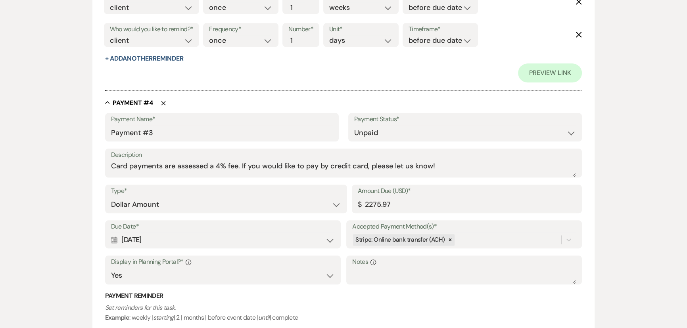
scroll to position [1117, 0]
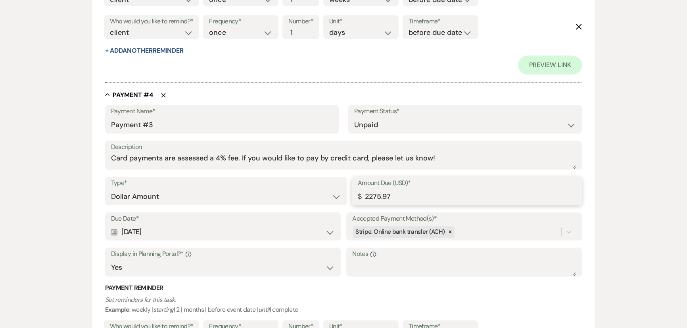
click at [371, 193] on input "2275.97" at bounding box center [467, 196] width 218 height 15
type input "861.58"
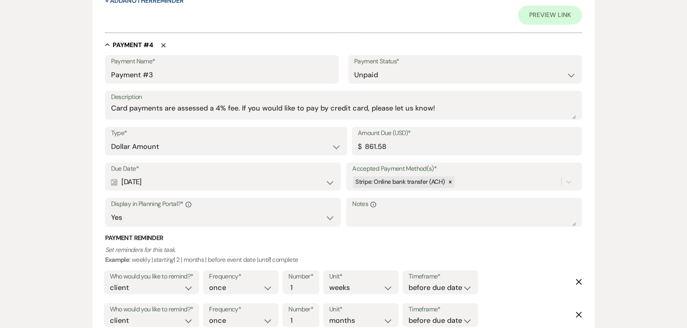
scroll to position [1189, 0]
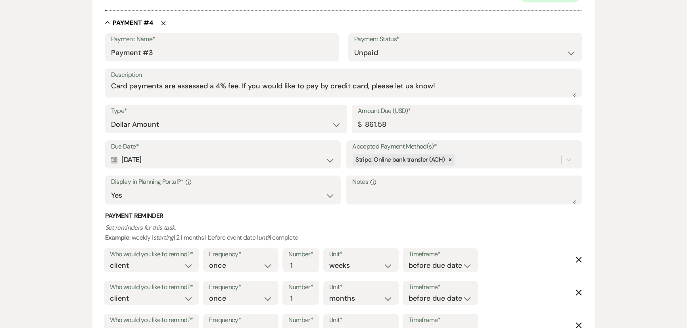
click at [166, 159] on div "Calendar [DATE] Expand" at bounding box center [223, 159] width 224 height 15
select select "month"
select select "beforeEventDate"
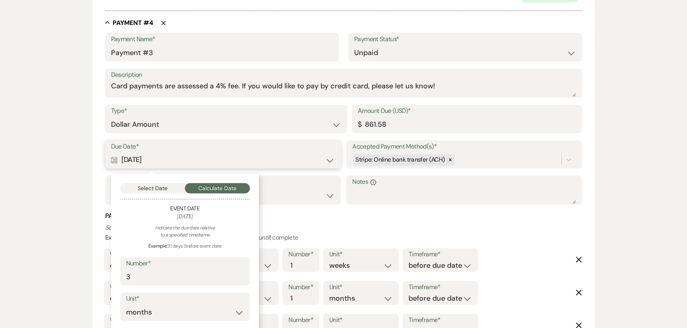
click at [145, 188] on button "Select Date" at bounding box center [152, 188] width 65 height 10
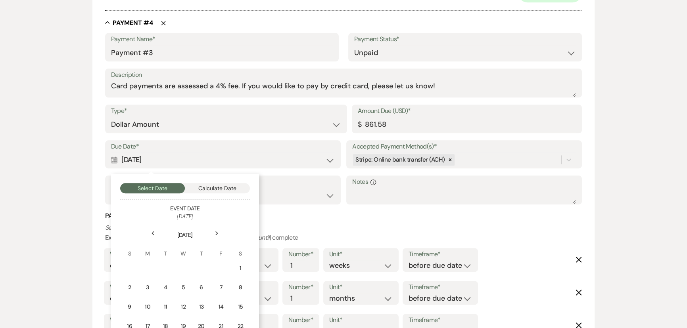
click at [214, 233] on div "Next" at bounding box center [217, 233] width 13 height 13
click at [146, 268] on div "1" at bounding box center [147, 268] width 7 height 8
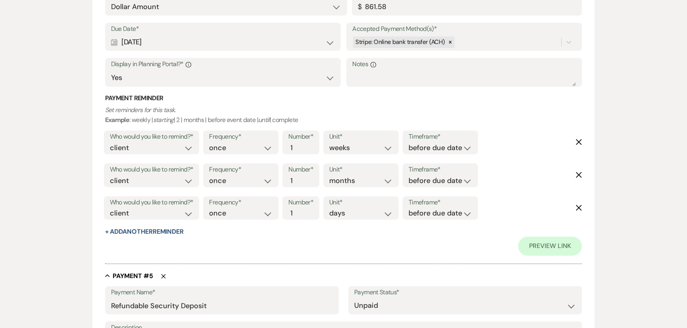
scroll to position [1333, 0]
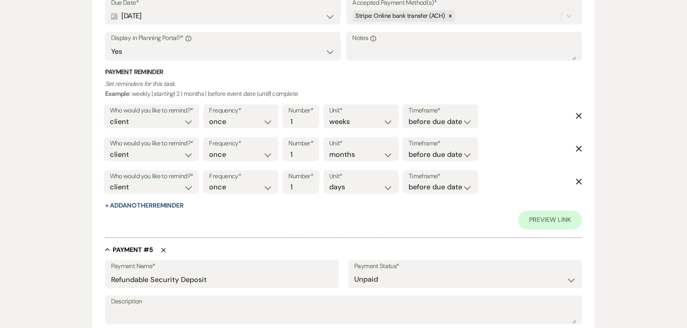
click at [577, 113] on icon "Delete" at bounding box center [578, 116] width 6 height 6
select select "months"
select select "days"
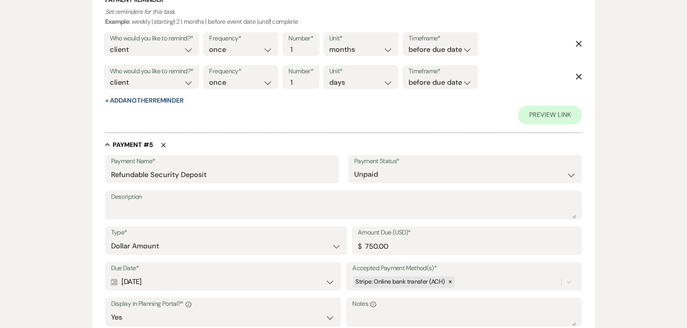
scroll to position [1442, 0]
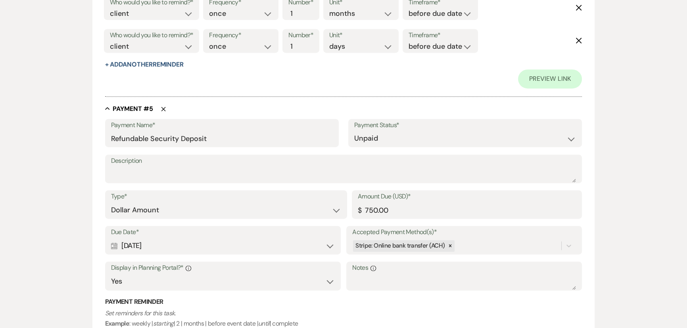
click at [178, 248] on div "Calendar [DATE] Expand" at bounding box center [223, 245] width 224 height 15
select select "month"
select select "beforeEventDate"
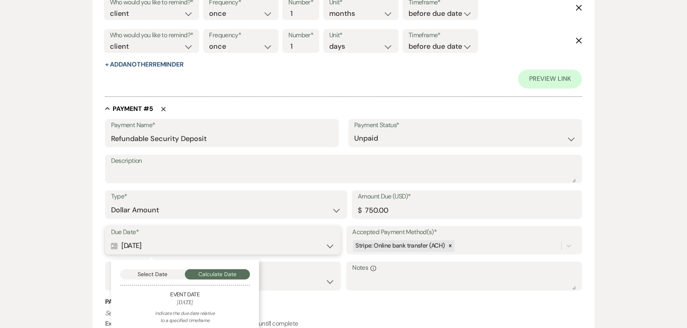
click at [160, 269] on button "Select Date" at bounding box center [152, 274] width 65 height 10
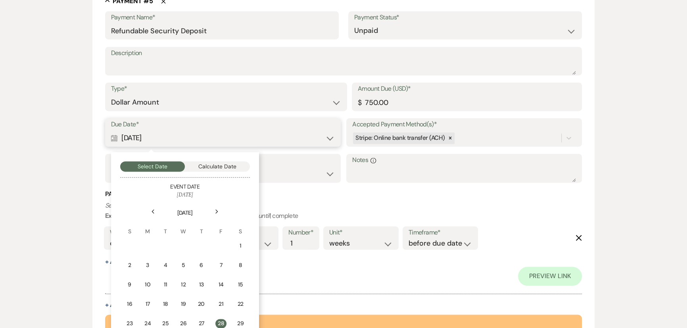
scroll to position [1550, 0]
click at [216, 210] on icon "Next" at bounding box center [217, 211] width 4 height 5
click at [146, 244] on div "1" at bounding box center [147, 245] width 7 height 8
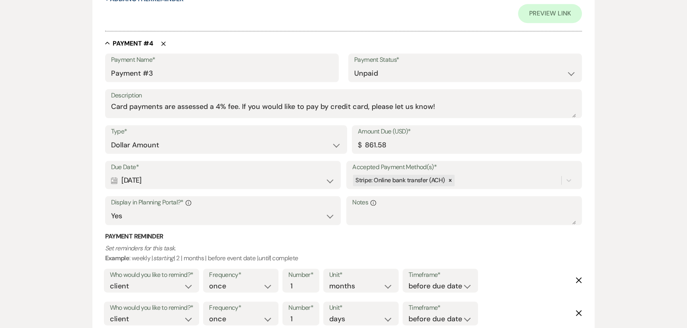
scroll to position [1150, 0]
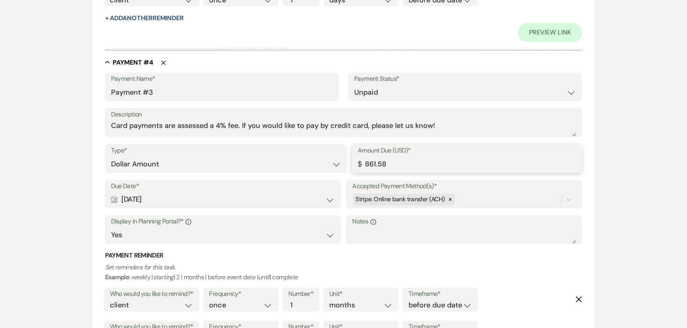
click at [398, 164] on input "861.58" at bounding box center [467, 164] width 218 height 15
type input "861.59"
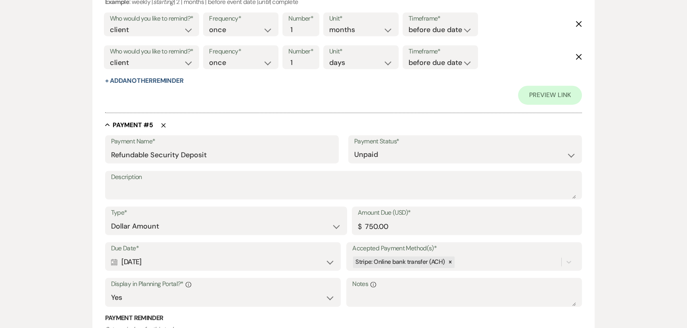
scroll to position [1610, 0]
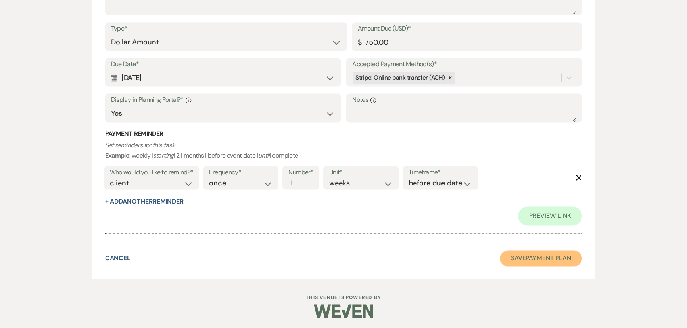
click at [541, 258] on button "Save Payment Plan" at bounding box center [541, 259] width 82 height 16
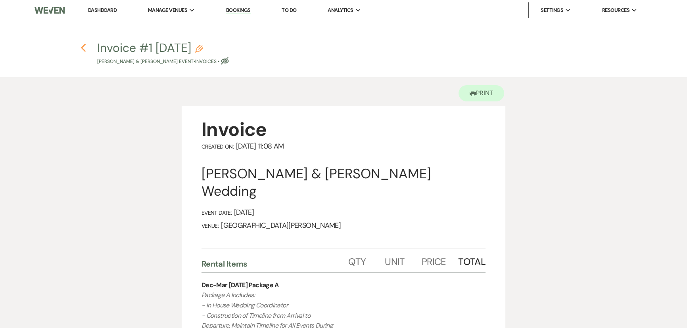
click at [82, 48] on use "button" at bounding box center [82, 48] width 5 height 9
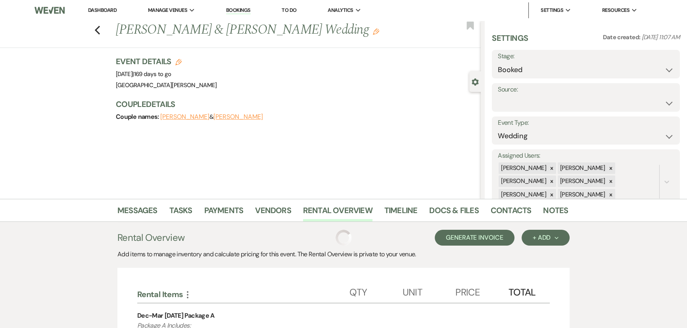
scroll to position [63, 0]
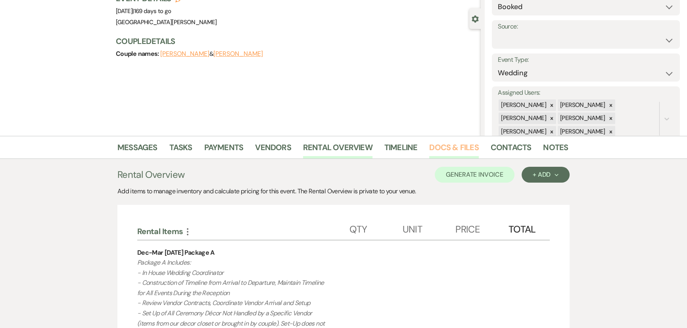
click at [440, 142] on link "Docs & Files" at bounding box center [453, 149] width 49 height 17
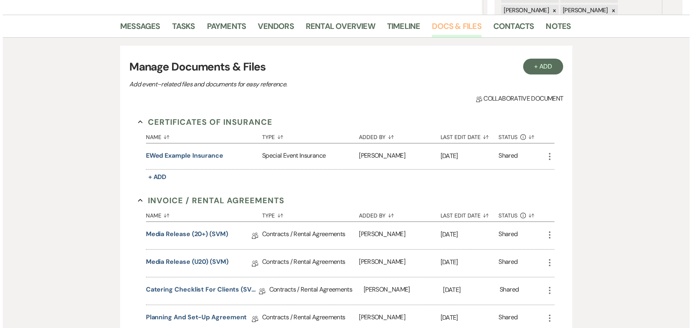
scroll to position [387, 0]
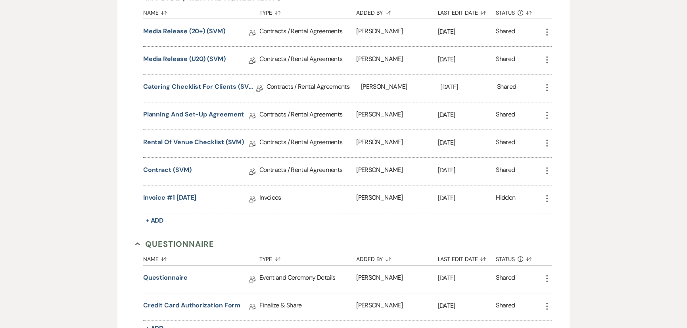
click at [545, 199] on icon "More" at bounding box center [547, 199] width 10 height 10
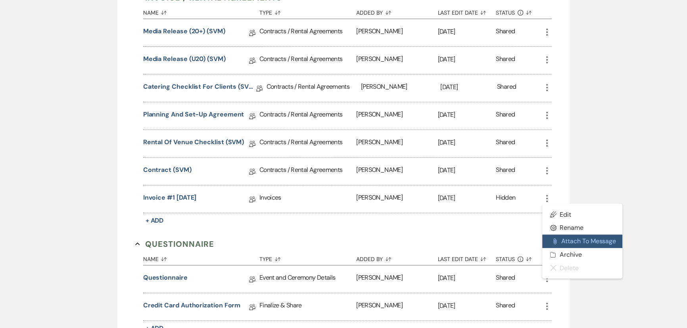
click at [579, 237] on button "Attach File Attach to Message" at bounding box center [582, 241] width 80 height 13
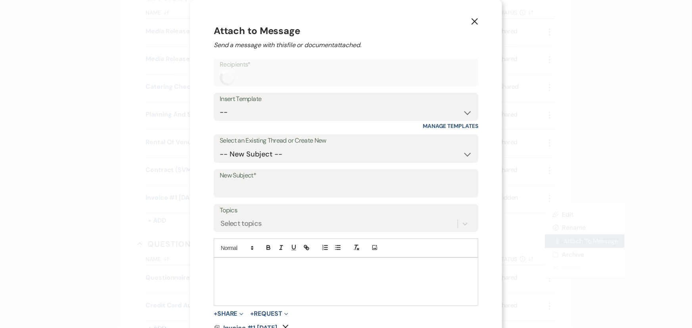
scroll to position [21, 0]
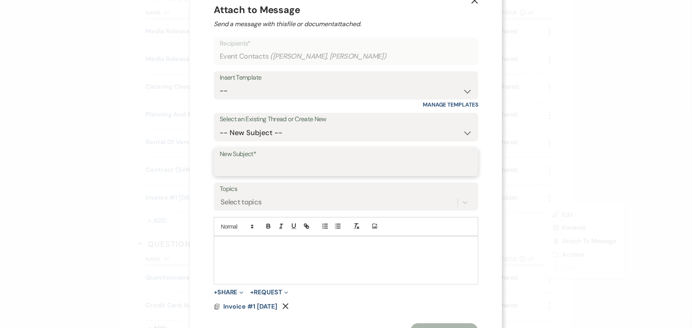
click at [242, 168] on input "New Subject*" at bounding box center [346, 167] width 253 height 15
click at [260, 132] on select "-- New Subject -- Your Contract for [GEOGRAPHIC_DATA][PERSON_NAME]! Welcome to …" at bounding box center [346, 132] width 253 height 15
click at [250, 80] on div "Insert Template" at bounding box center [346, 77] width 253 height 11
click at [252, 85] on select "-- SVM Initial Inquiry Response SVM Planning Portal Introduction and Booking Pa…" at bounding box center [346, 90] width 253 height 15
select select "5017"
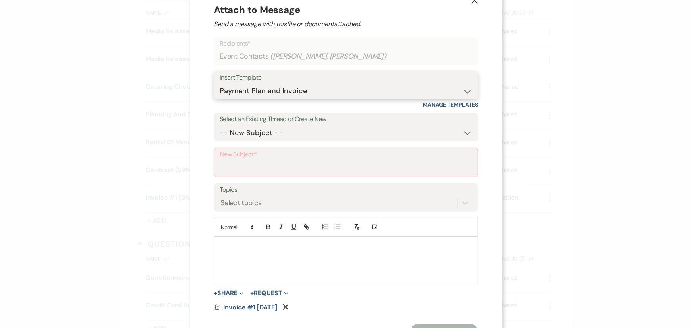
click at [220, 83] on select "-- SVM Initial Inquiry Response SVM Planning Portal Introduction and Booking Pa…" at bounding box center [346, 90] width 253 height 15
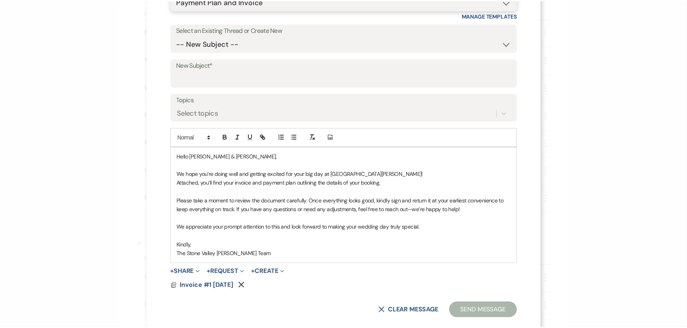
scroll to position [124, 0]
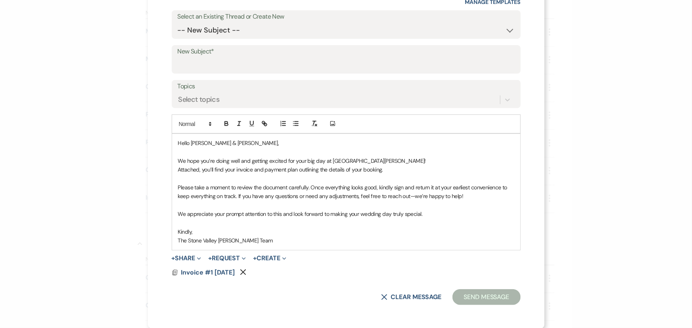
click at [427, 235] on p "Kindly," at bounding box center [346, 232] width 336 height 9
click at [466, 296] on button "Send Message" at bounding box center [486, 297] width 68 height 16
click at [268, 68] on input "New Subject*" at bounding box center [346, 65] width 336 height 15
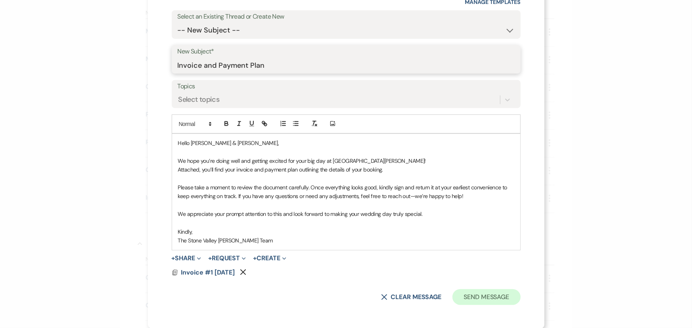
type input "Invoice and Payment Plan"
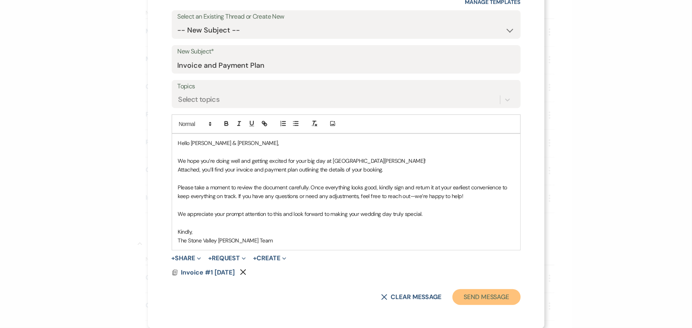
click at [473, 292] on button "Send Message" at bounding box center [486, 297] width 68 height 16
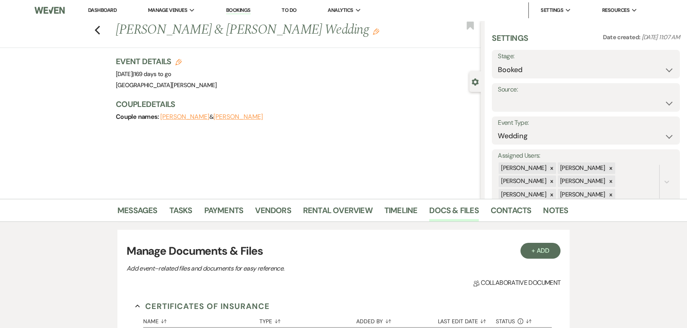
scroll to position [0, 0]
click at [136, 210] on link "Messages" at bounding box center [137, 212] width 40 height 17
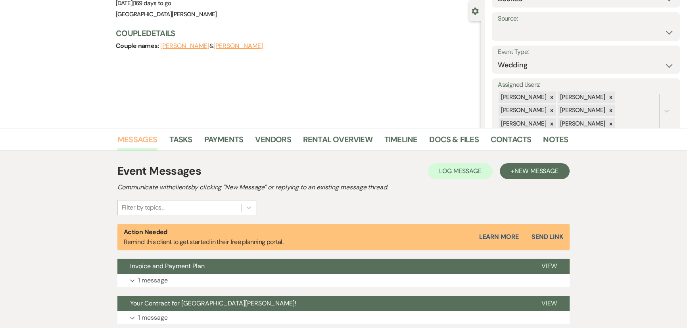
scroll to position [167, 0]
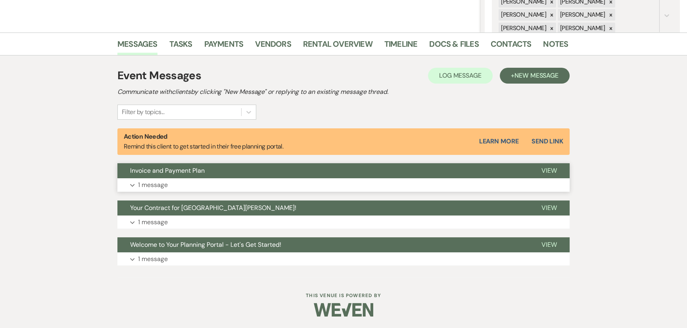
click at [147, 187] on p "1 message" at bounding box center [153, 185] width 30 height 10
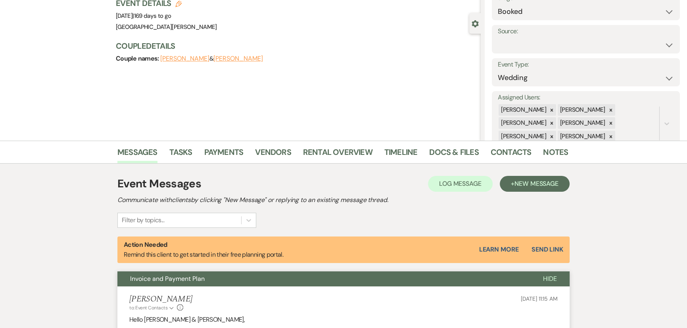
scroll to position [0, 0]
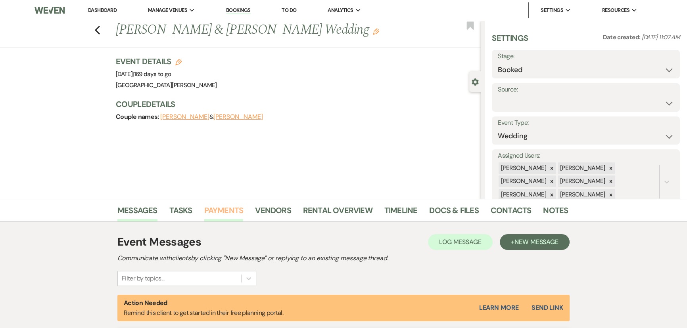
click at [231, 209] on link "Payments" at bounding box center [223, 212] width 39 height 17
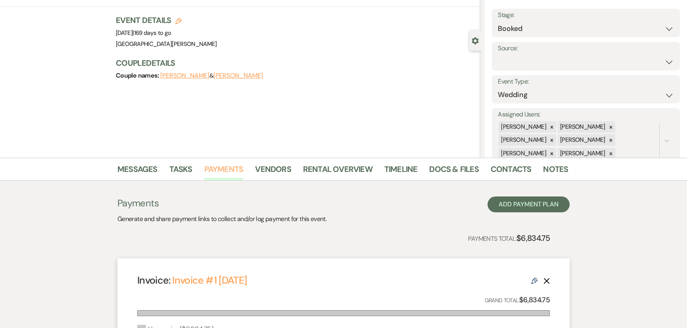
scroll to position [216, 0]
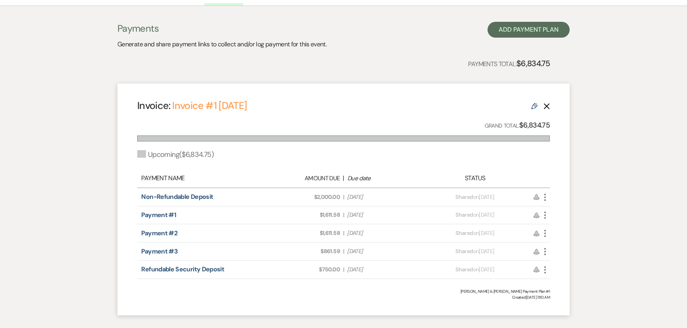
drag, startPoint x: 375, startPoint y: 214, endPoint x: 351, endPoint y: 220, distance: 25.2
click at [340, 217] on div "Amount Due: $1,611.58 | Due Date [DATE]" at bounding box center [343, 215] width 162 height 8
drag, startPoint x: 389, startPoint y: 236, endPoint x: 363, endPoint y: 245, distance: 28.1
click at [349, 236] on span "Due Date [DATE]" at bounding box center [383, 233] width 73 height 8
drag, startPoint x: 371, startPoint y: 255, endPoint x: 348, endPoint y: 255, distance: 22.2
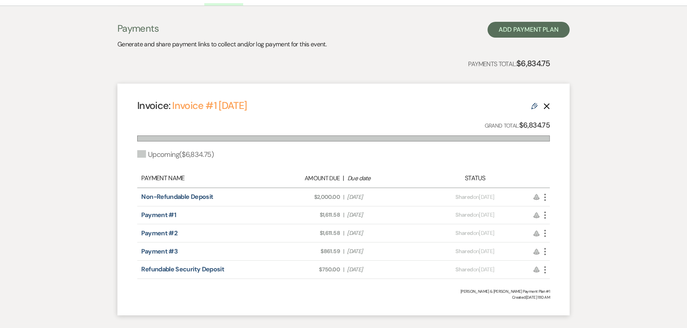
click at [348, 255] on div "Payment #3 Amount Due: $861.59 | Due Date [DATE] Payment status: Shared on [DAT…" at bounding box center [343, 252] width 412 height 18
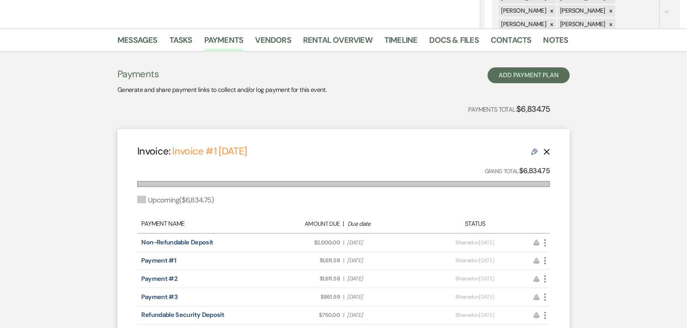
scroll to position [0, 0]
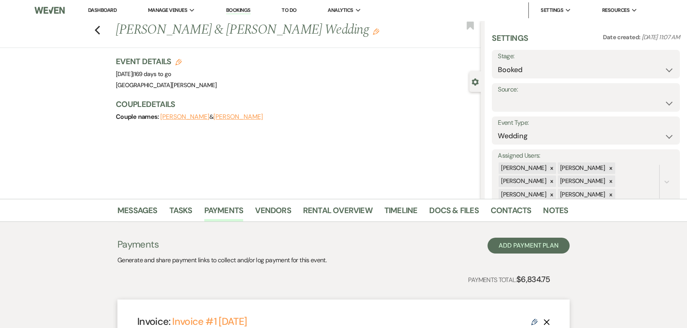
click at [102, 7] on link "Dashboard" at bounding box center [102, 10] width 29 height 7
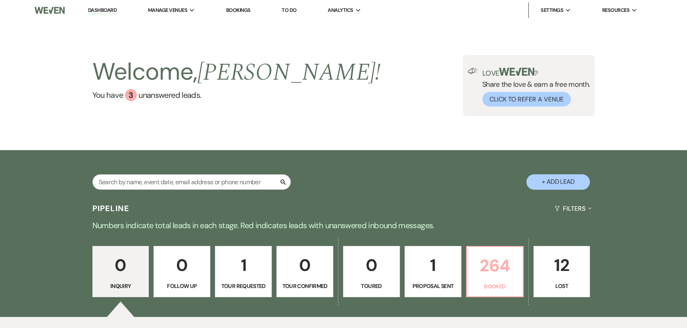
click at [496, 274] on p "264" at bounding box center [494, 266] width 46 height 27
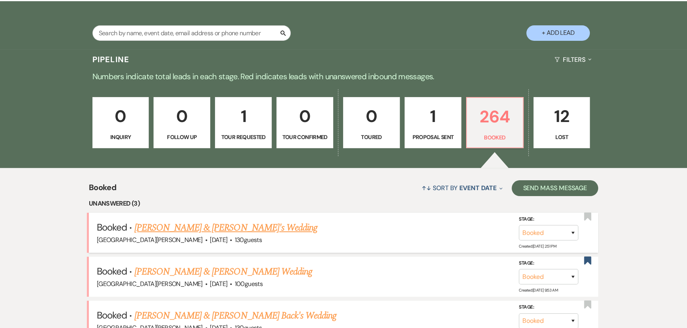
scroll to position [180, 0]
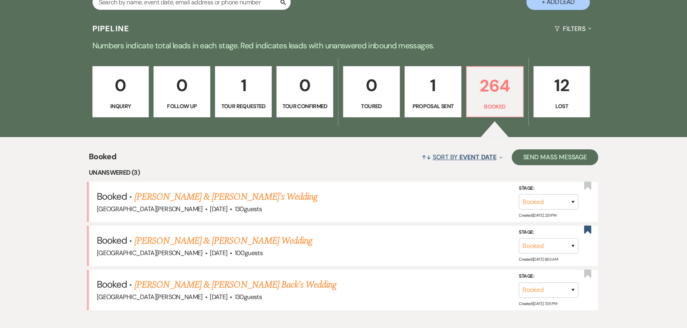
click at [470, 157] on span "Event Date" at bounding box center [477, 157] width 37 height 8
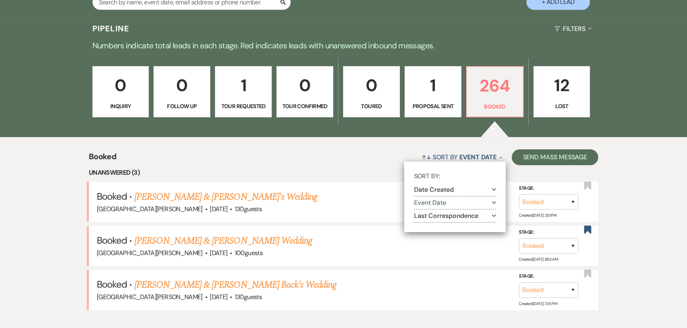
click at [451, 193] on button "Date Created Expand" at bounding box center [455, 190] width 82 height 6
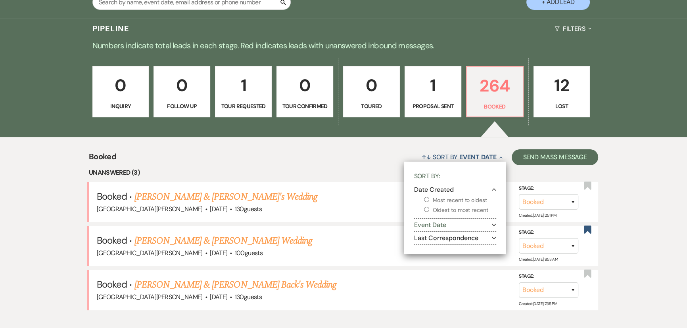
click at [446, 199] on label "Most recent to oldest" at bounding box center [460, 200] width 72 height 10
click at [429, 199] on input "Most recent to oldest" at bounding box center [426, 199] width 5 height 5
radio input "true"
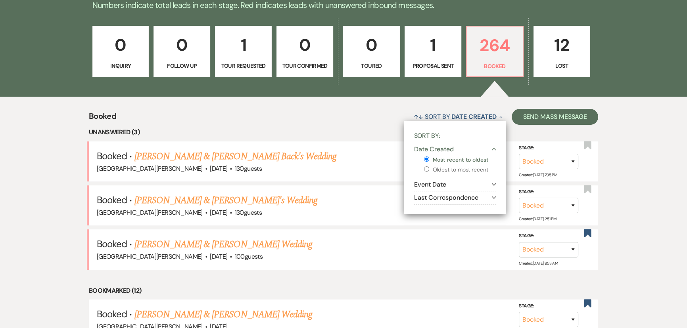
scroll to position [216, 0]
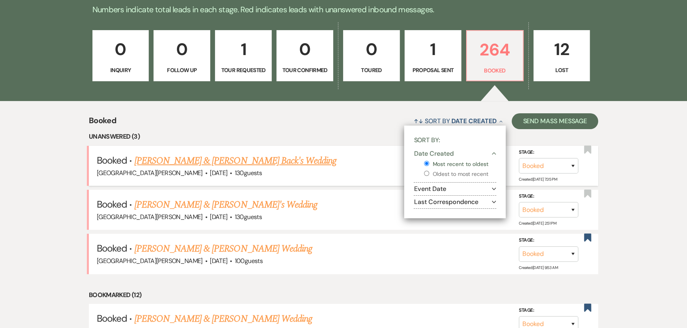
click at [185, 159] on link "[PERSON_NAME] & [PERSON_NAME] Back's Wedding" at bounding box center [235, 161] width 202 height 14
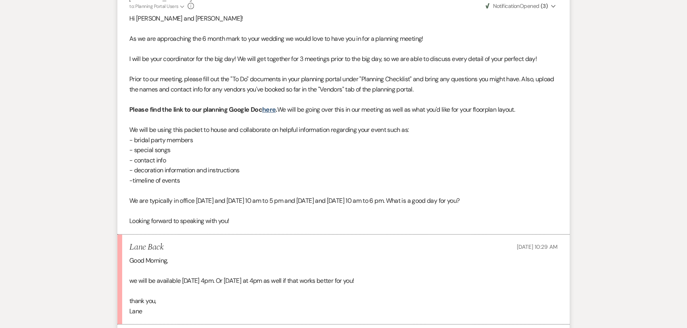
scroll to position [360, 0]
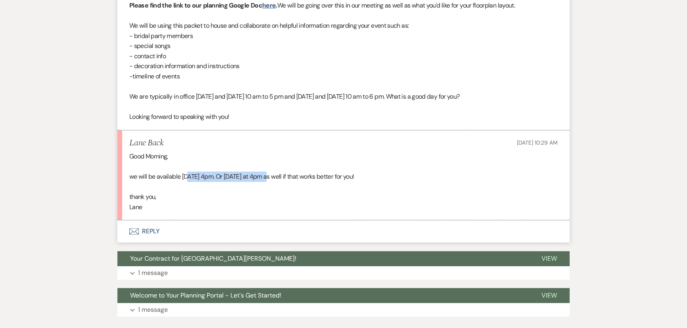
drag, startPoint x: 190, startPoint y: 174, endPoint x: 271, endPoint y: 176, distance: 81.3
click at [271, 176] on p "we will be available [DATE] 4pm. Or [DATE] at 4pm as well if that works better …" at bounding box center [343, 177] width 428 height 10
click at [153, 230] on button "Envelope Reply" at bounding box center [343, 231] width 452 height 22
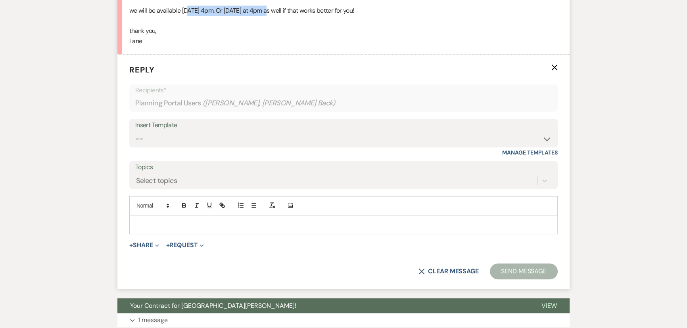
scroll to position [534, 0]
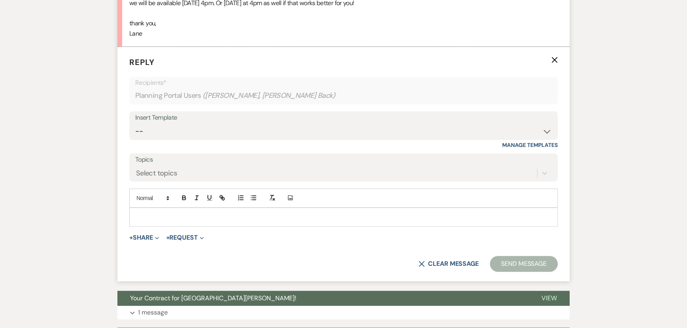
click at [224, 222] on div at bounding box center [343, 217] width 427 height 18
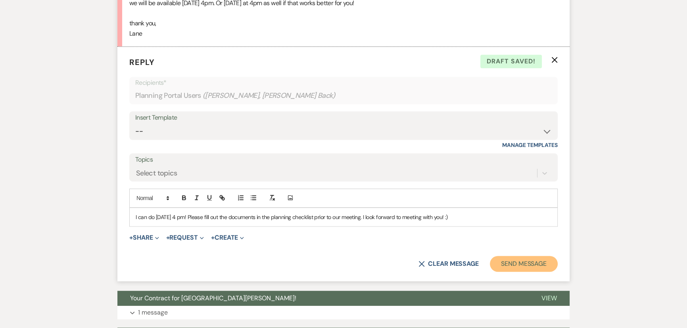
click at [527, 262] on button "Send Message" at bounding box center [524, 264] width 68 height 16
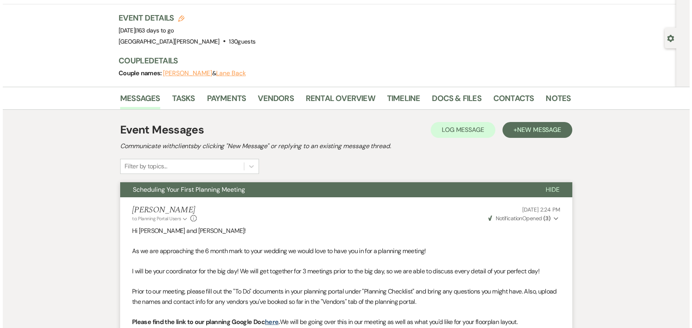
scroll to position [0, 0]
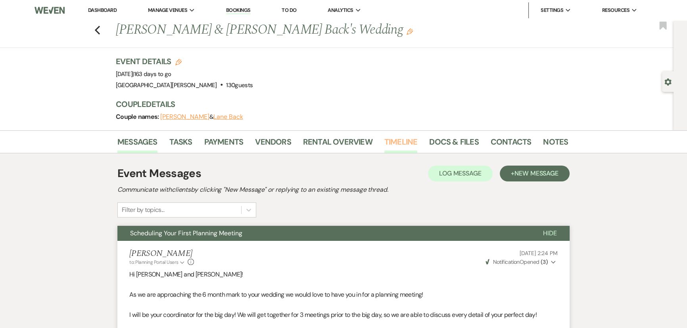
click at [390, 144] on link "Timeline" at bounding box center [400, 144] width 33 height 17
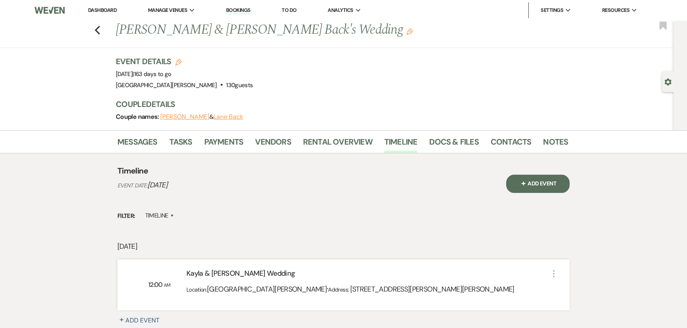
click at [538, 184] on button "+ Add Event" at bounding box center [537, 184] width 63 height 18
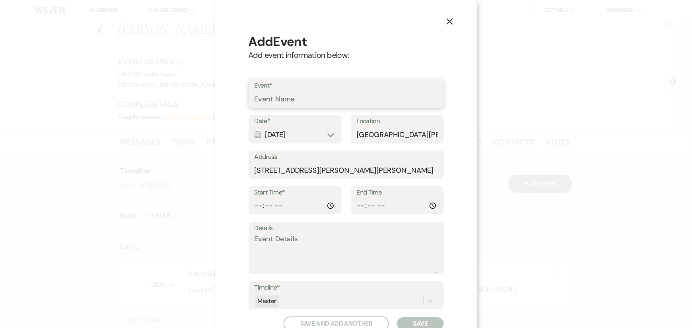
click at [289, 101] on input "Event*" at bounding box center [346, 99] width 183 height 15
type input "First Meeting with [PERSON_NAME]"
click at [276, 136] on div "Calendar [DATE] Expand" at bounding box center [295, 134] width 81 height 15
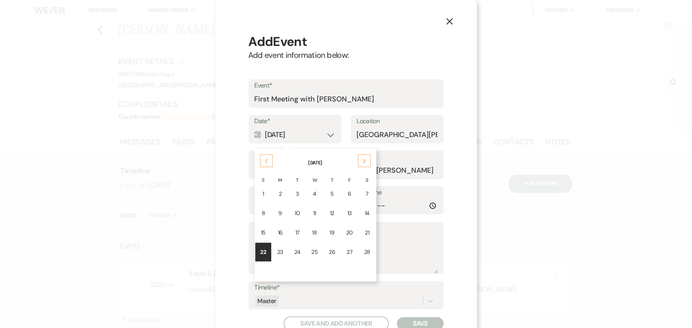
click at [264, 159] on icon "Previous" at bounding box center [266, 161] width 4 height 5
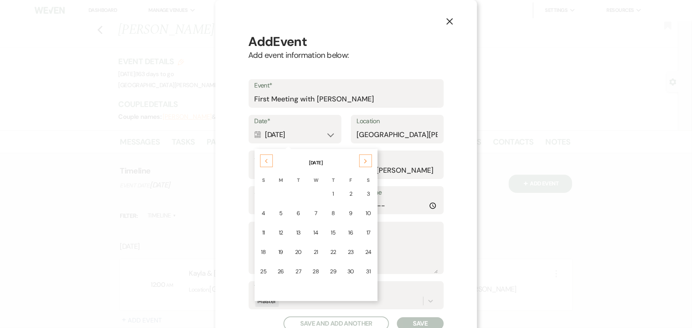
click at [264, 159] on icon "Previous" at bounding box center [266, 161] width 4 height 5
click at [330, 231] on div "18" at bounding box center [333, 233] width 6 height 8
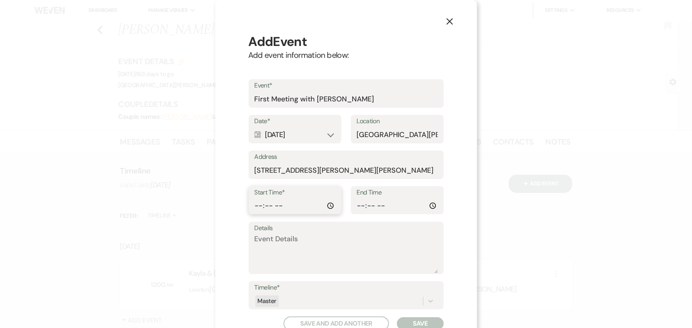
click at [255, 207] on input "Start Time*" at bounding box center [295, 205] width 81 height 15
click at [278, 206] on input "Start Time*" at bounding box center [295, 205] width 81 height 15
type input "16:00"
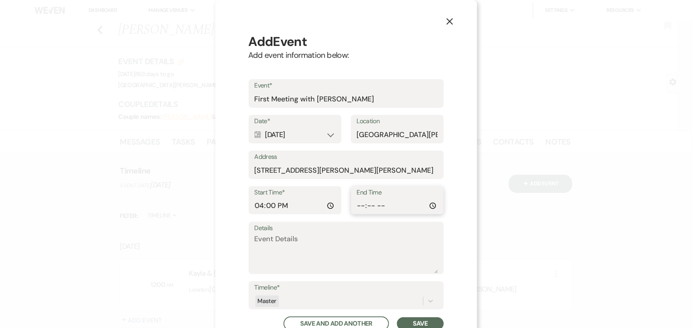
click at [358, 206] on input "End Time" at bounding box center [397, 205] width 81 height 15
click at [381, 207] on input "End Time" at bounding box center [397, 205] width 81 height 15
type input "17:00"
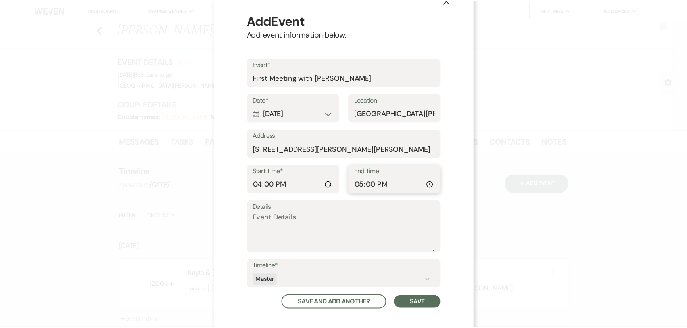
scroll to position [40, 0]
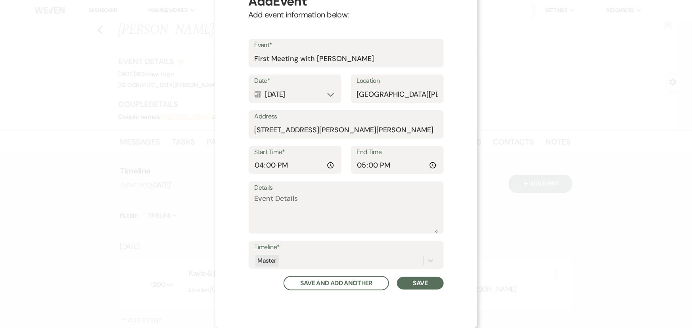
click at [425, 281] on button "Save" at bounding box center [420, 283] width 46 height 13
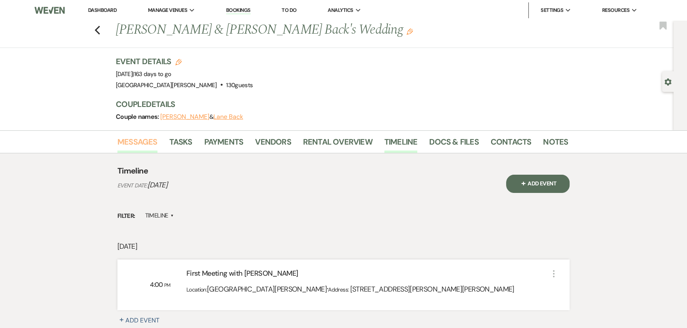
click at [147, 141] on link "Messages" at bounding box center [137, 144] width 40 height 17
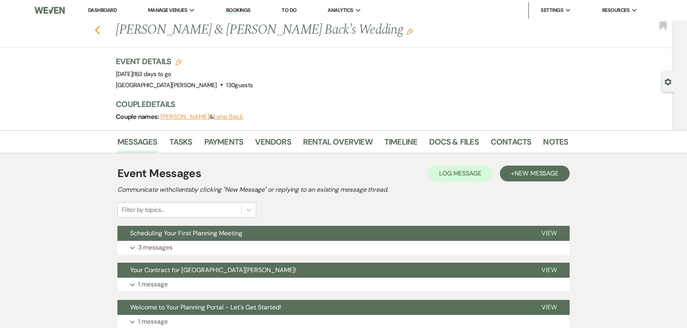
click at [100, 29] on icon "Previous" at bounding box center [97, 30] width 6 height 10
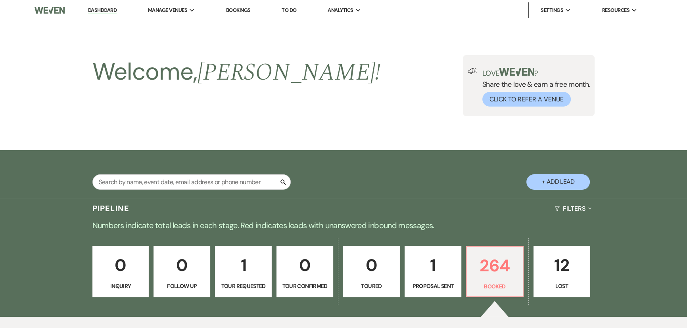
scroll to position [216, 0]
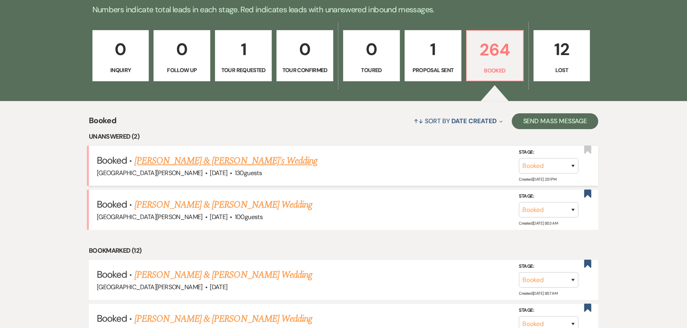
click at [201, 162] on link "[PERSON_NAME] & [PERSON_NAME]'s Wedding" at bounding box center [225, 161] width 183 height 14
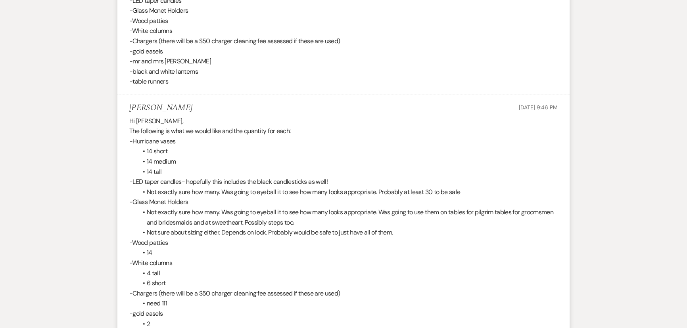
scroll to position [361, 0]
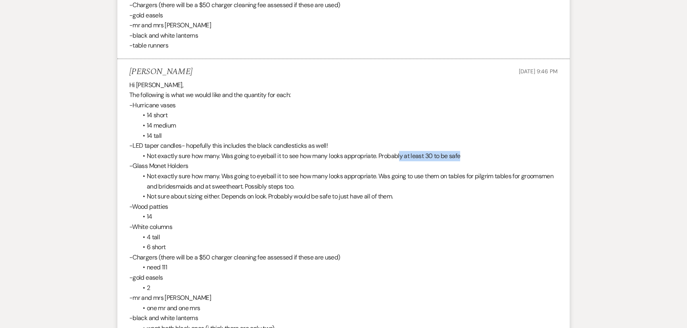
drag, startPoint x: 401, startPoint y: 155, endPoint x: 471, endPoint y: 159, distance: 70.2
click at [471, 159] on li "Not exactly sure how many. Was going to eyeball it to see how many looks approp…" at bounding box center [347, 156] width 420 height 10
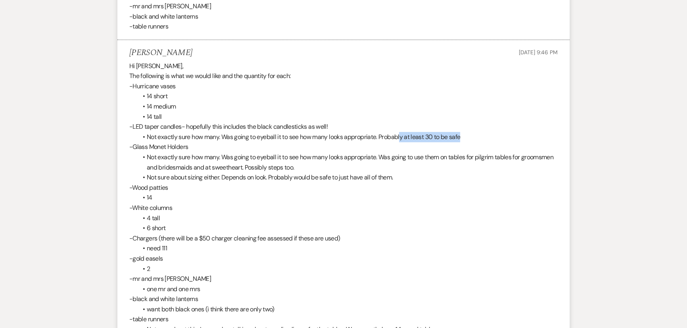
scroll to position [396, 0]
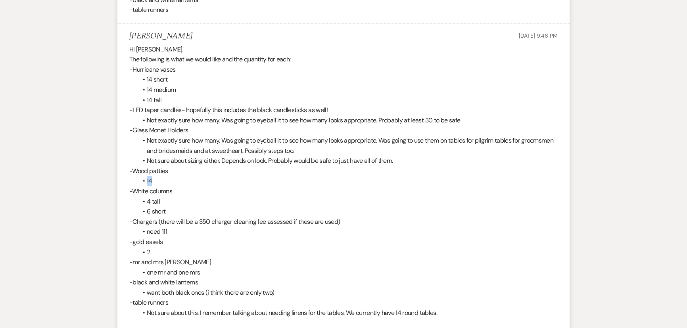
drag, startPoint x: 174, startPoint y: 179, endPoint x: 134, endPoint y: 177, distance: 39.7
click at [134, 177] on div "Hi [PERSON_NAME], The following is what we would like and the quantity for each…" at bounding box center [343, 186] width 428 height 284
drag, startPoint x: 168, startPoint y: 203, endPoint x: 139, endPoint y: 203, distance: 29.0
click at [139, 203] on li "4 tall" at bounding box center [347, 202] width 420 height 10
drag, startPoint x: 182, startPoint y: 232, endPoint x: 142, endPoint y: 228, distance: 40.2
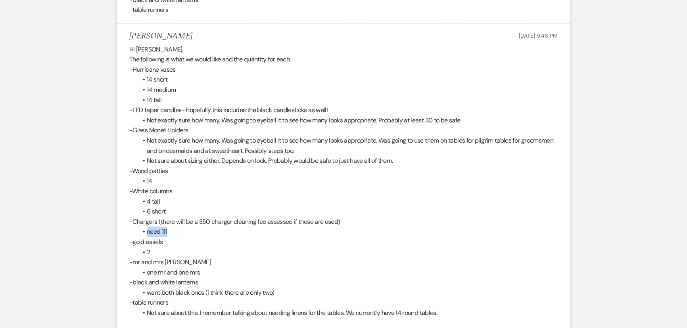
click at [142, 228] on li "need 111" at bounding box center [347, 232] width 420 height 10
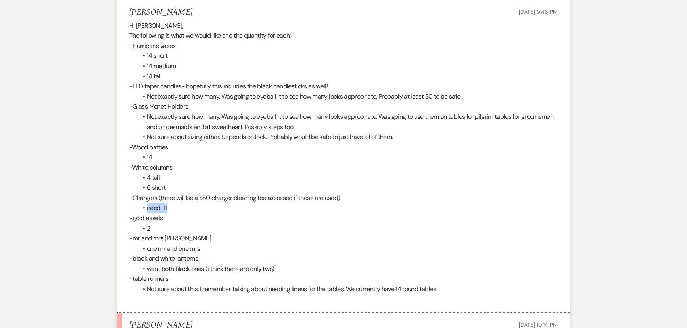
scroll to position [433, 0]
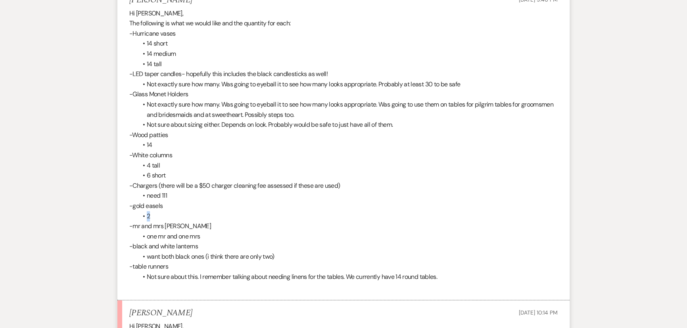
drag, startPoint x: 160, startPoint y: 218, endPoint x: 141, endPoint y: 214, distance: 19.8
click at [141, 214] on li "2" at bounding box center [347, 216] width 420 height 10
drag, startPoint x: 208, startPoint y: 239, endPoint x: 160, endPoint y: 235, distance: 48.1
click at [160, 235] on li "one mr and one mrs" at bounding box center [347, 237] width 420 height 10
drag, startPoint x: 206, startPoint y: 256, endPoint x: 178, endPoint y: 256, distance: 28.1
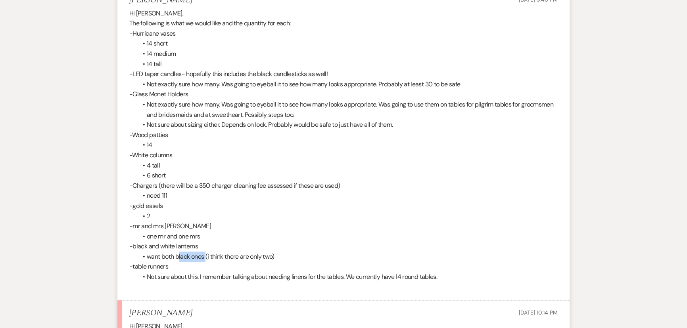
click at [178, 256] on span "want both black ones (i think there are only two)" at bounding box center [211, 257] width 128 height 8
drag, startPoint x: 209, startPoint y: 278, endPoint x: 355, endPoint y: 277, distance: 146.7
click at [355, 277] on span "Not sure about this. I remember talking about needing linens for the tables. We…" at bounding box center [292, 277] width 290 height 8
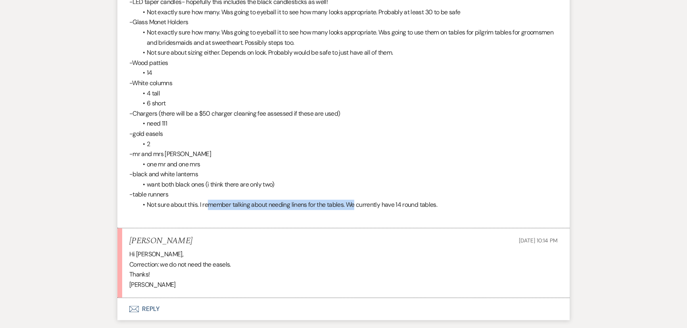
scroll to position [541, 0]
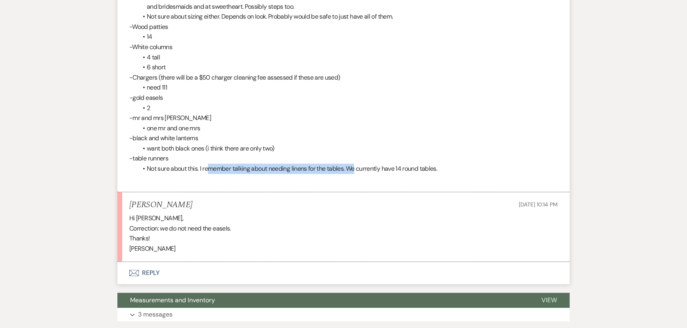
click at [145, 274] on button "Envelope Reply" at bounding box center [343, 273] width 452 height 22
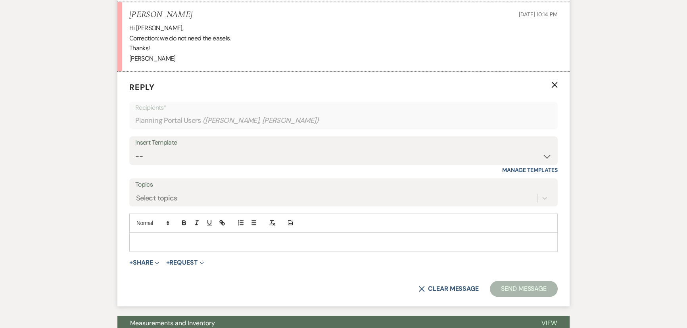
scroll to position [756, 0]
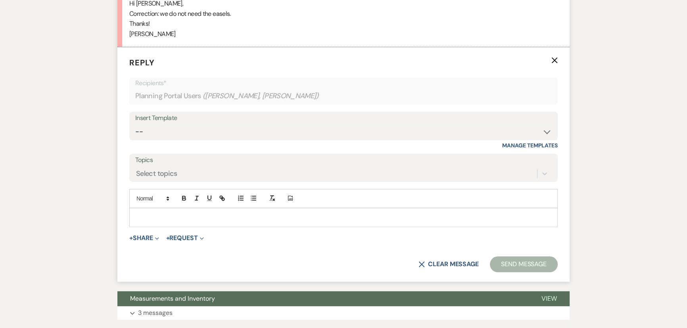
click at [182, 211] on div at bounding box center [343, 218] width 427 height 18
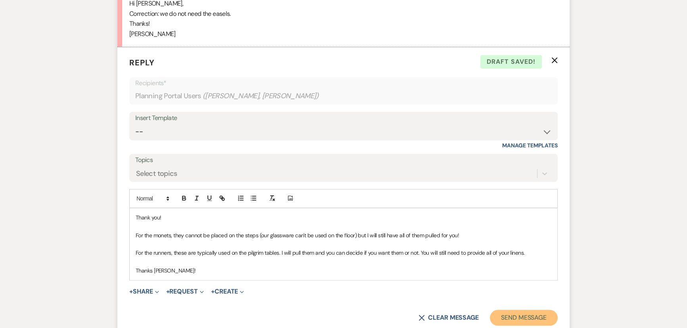
click at [525, 313] on button "Send Message" at bounding box center [524, 318] width 68 height 16
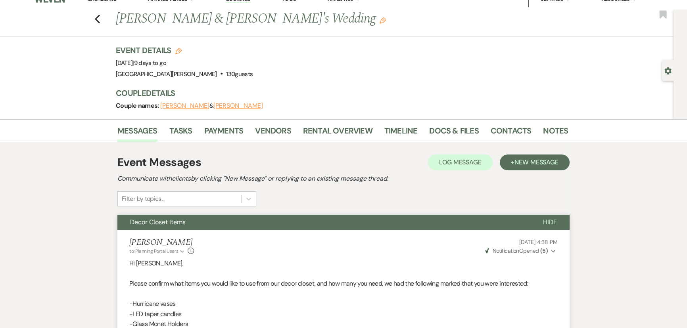
scroll to position [0, 0]
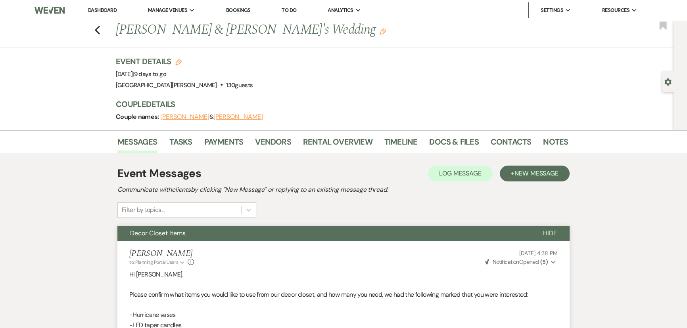
click at [105, 28] on div "Previous [PERSON_NAME] & [PERSON_NAME]'s Wedding Edit Bookmark" at bounding box center [334, 34] width 677 height 27
click at [100, 28] on use "button" at bounding box center [97, 30] width 5 height 9
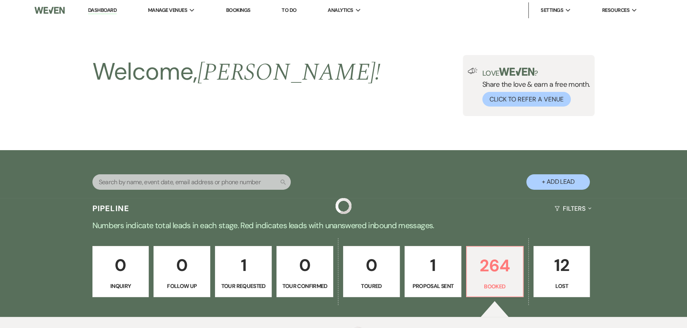
scroll to position [216, 0]
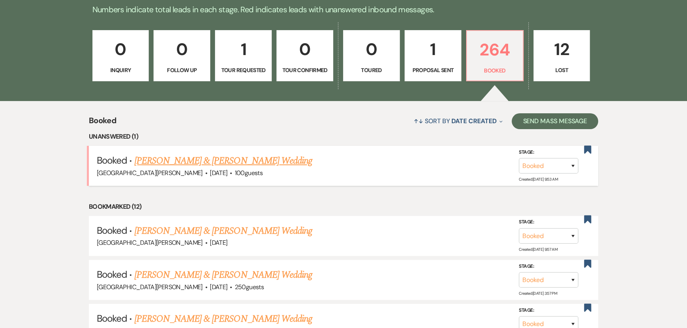
click at [232, 159] on link "[PERSON_NAME] & [PERSON_NAME] Wedding" at bounding box center [223, 161] width 178 height 14
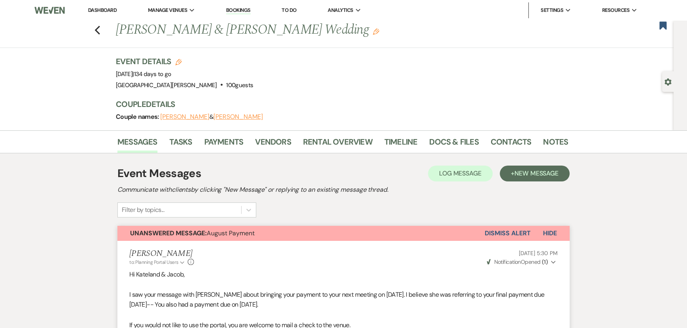
click at [103, 32] on div "Previous [PERSON_NAME] & [PERSON_NAME] Wedding Edit Bookmark" at bounding box center [334, 34] width 677 height 27
click at [98, 29] on icon "Previous" at bounding box center [97, 30] width 6 height 10
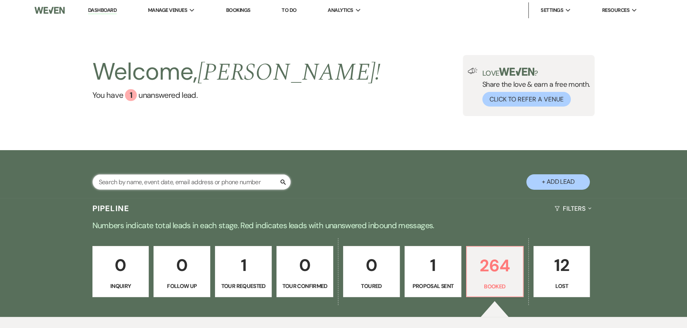
click at [249, 175] on input "text" at bounding box center [191, 181] width 198 height 15
type input "[PERSON_NAME]"
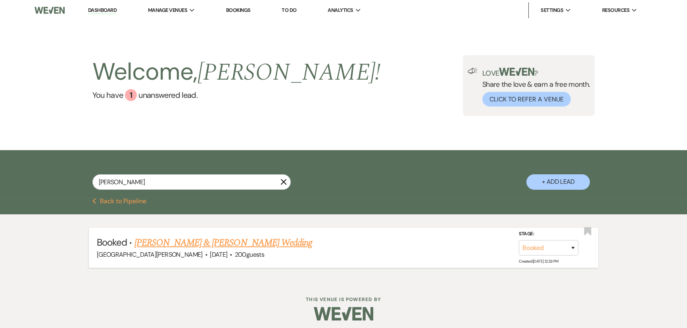
click at [214, 242] on link "[PERSON_NAME] & [PERSON_NAME] Wedding" at bounding box center [223, 243] width 178 height 14
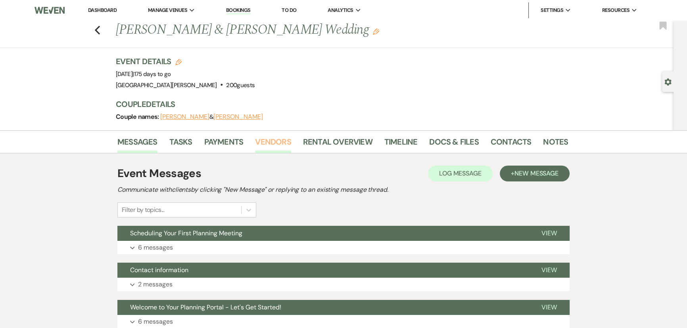
click at [281, 141] on link "Vendors" at bounding box center [273, 144] width 36 height 17
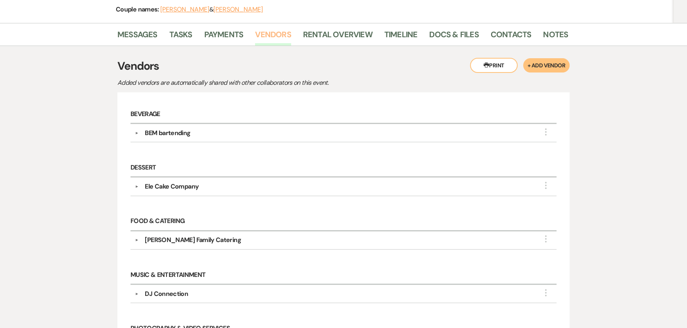
scroll to position [108, 0]
click at [165, 131] on div "BEM bartending" at bounding box center [168, 133] width 46 height 10
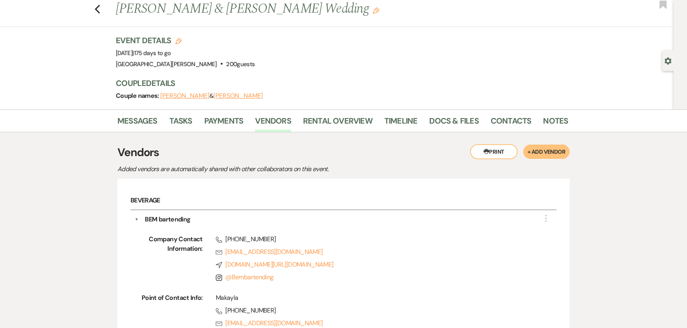
scroll to position [0, 0]
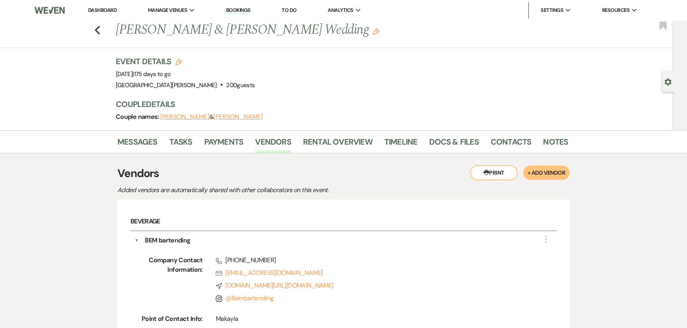
click at [105, 10] on link "Dashboard" at bounding box center [102, 10] width 29 height 7
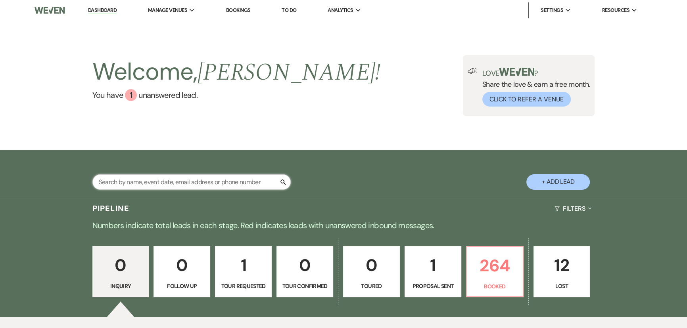
click at [237, 183] on input "text" at bounding box center [191, 181] width 198 height 15
type input "[PERSON_NAME]"
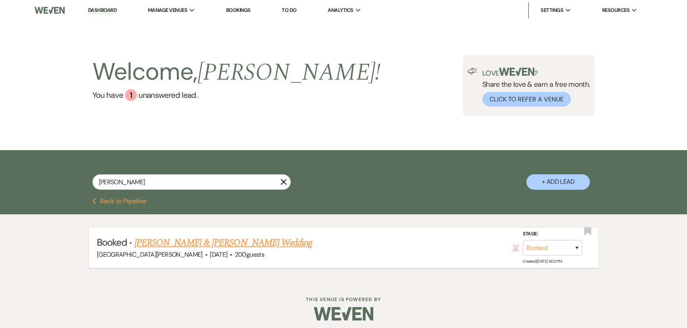
click at [242, 236] on link "[PERSON_NAME] & [PERSON_NAME] Wedding" at bounding box center [223, 243] width 178 height 14
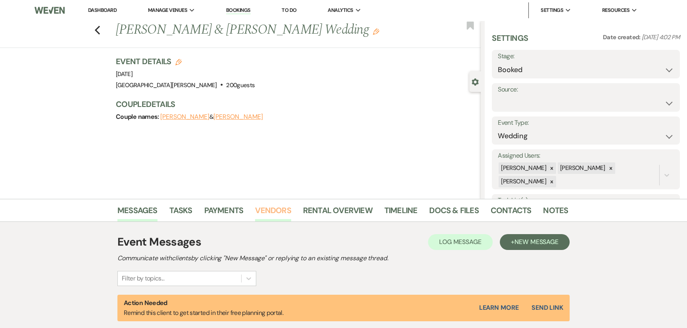
click at [270, 209] on link "Vendors" at bounding box center [273, 212] width 36 height 17
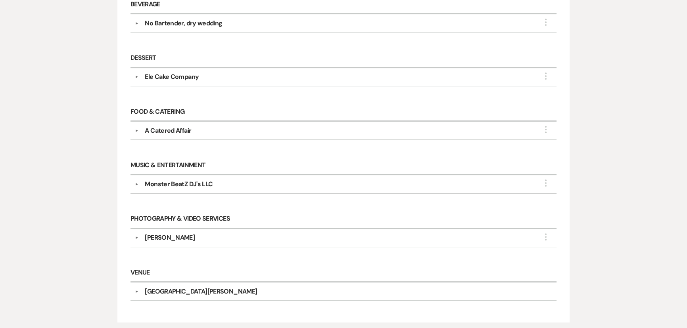
scroll to position [324, 0]
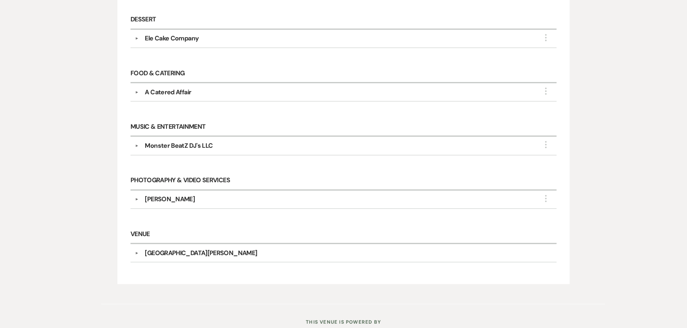
click at [159, 202] on div "[PERSON_NAME]" at bounding box center [170, 200] width 50 height 10
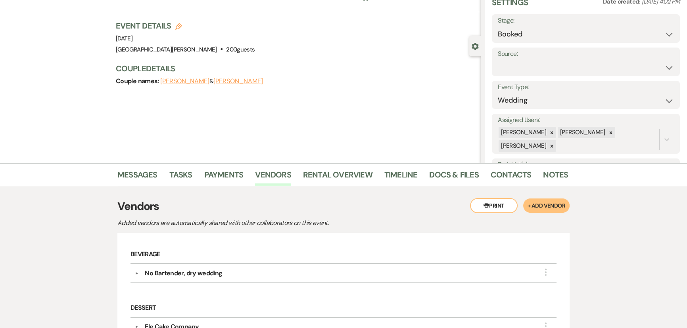
scroll to position [0, 0]
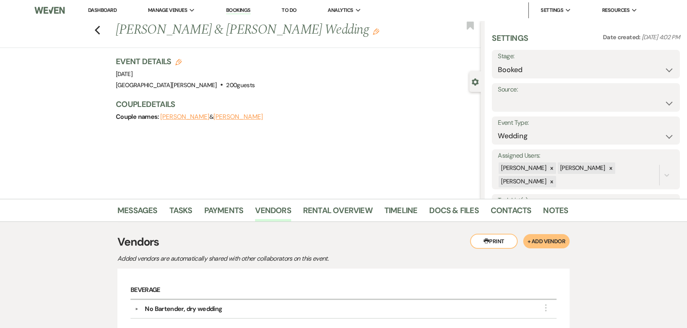
click at [109, 8] on link "Dashboard" at bounding box center [102, 10] width 29 height 7
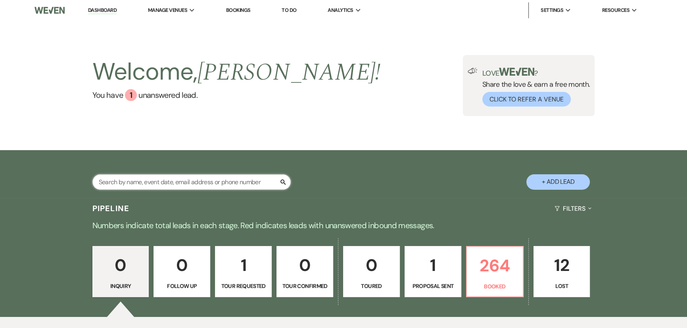
click at [214, 182] on input "text" at bounding box center [191, 181] width 198 height 15
type input "[PERSON_NAME]"
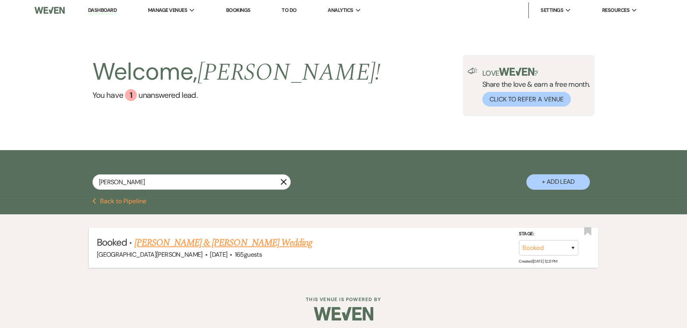
click at [226, 246] on link "[PERSON_NAME] & [PERSON_NAME] Wedding" at bounding box center [223, 243] width 178 height 14
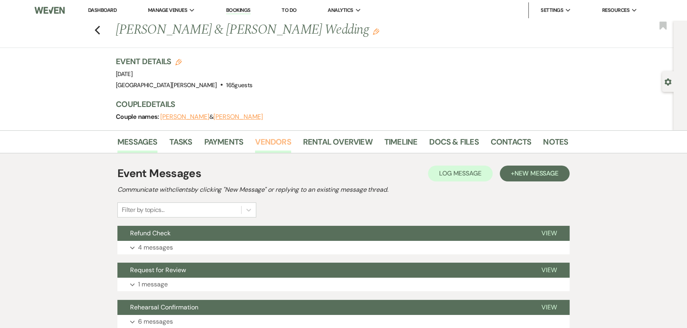
click at [267, 138] on link "Vendors" at bounding box center [273, 144] width 36 height 17
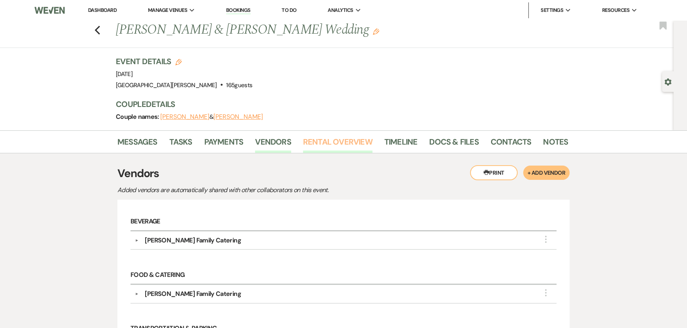
click at [329, 144] on link "Rental Overview" at bounding box center [337, 144] width 69 height 17
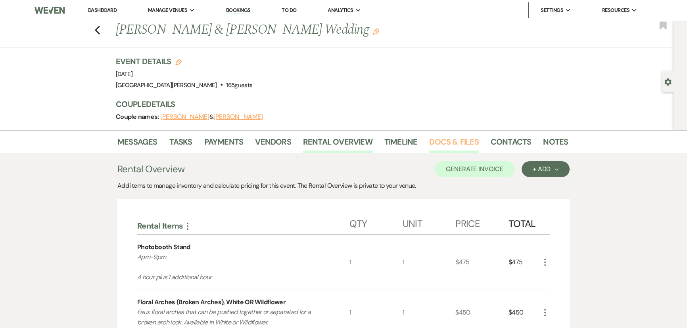
click at [445, 142] on link "Docs & Files" at bounding box center [453, 144] width 49 height 17
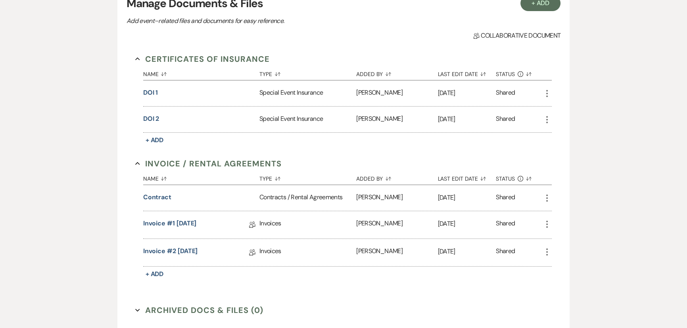
scroll to position [180, 0]
click at [158, 197] on button "Contract" at bounding box center [157, 196] width 28 height 10
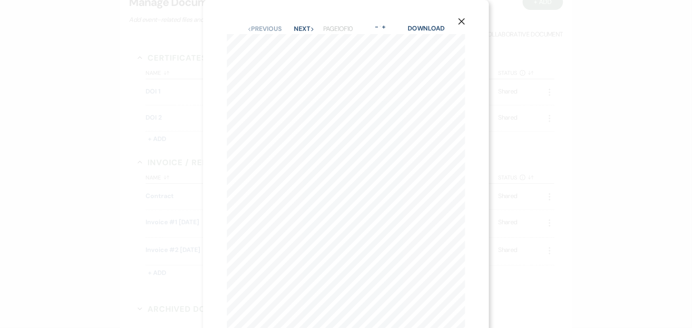
click at [464, 18] on icon "X" at bounding box center [461, 21] width 7 height 7
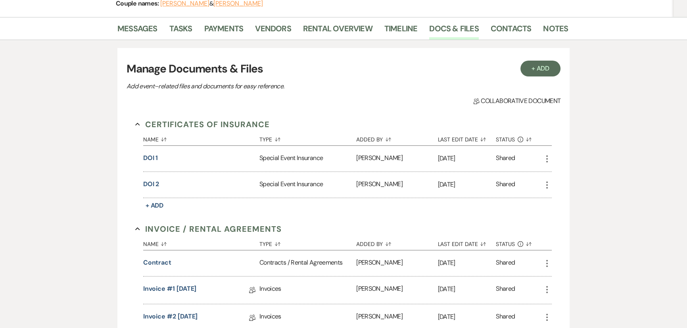
scroll to position [0, 0]
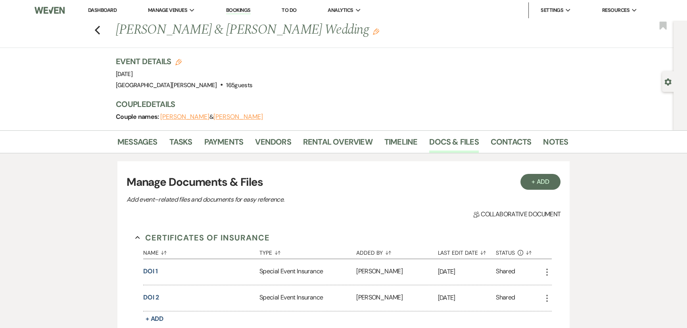
click at [95, 7] on link "Dashboard" at bounding box center [102, 10] width 29 height 7
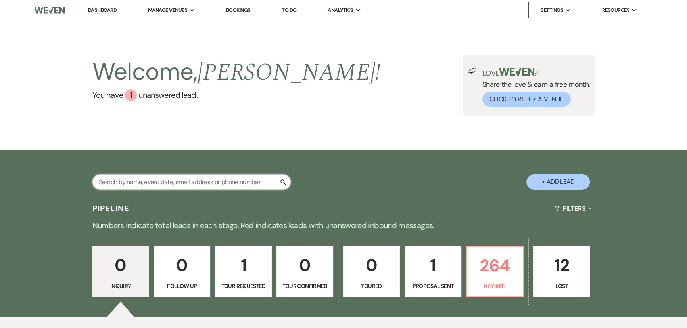
click at [213, 182] on input "text" at bounding box center [191, 181] width 198 height 15
type input "[PERSON_NAME]"
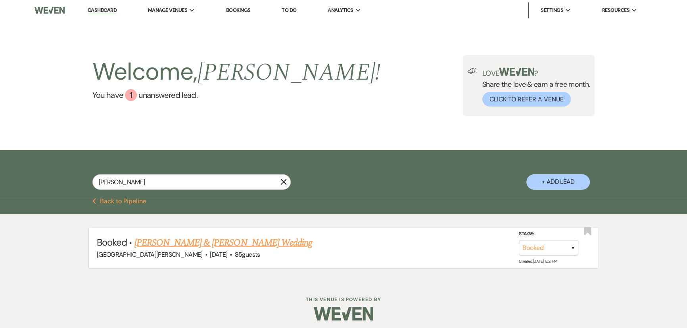
click at [222, 237] on link "[PERSON_NAME] & [PERSON_NAME] Wedding" at bounding box center [223, 243] width 178 height 14
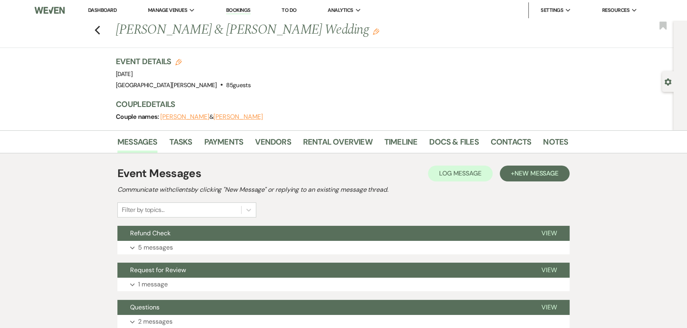
click at [164, 137] on li "Messages" at bounding box center [143, 143] width 52 height 19
click at [262, 140] on link "Vendors" at bounding box center [273, 144] width 36 height 17
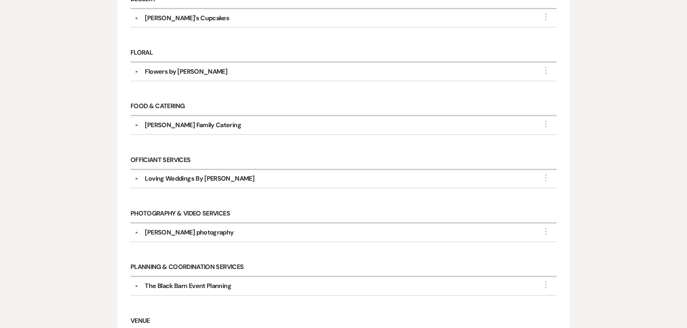
scroll to position [432, 0]
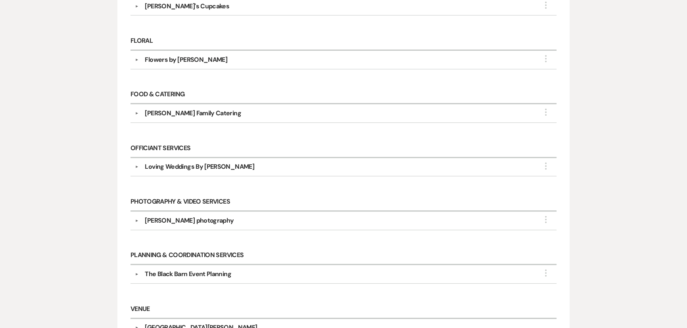
click at [209, 222] on div "[PERSON_NAME] photography" at bounding box center [189, 221] width 89 height 10
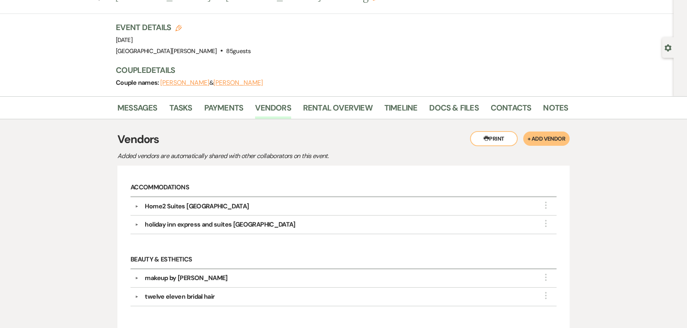
scroll to position [0, 0]
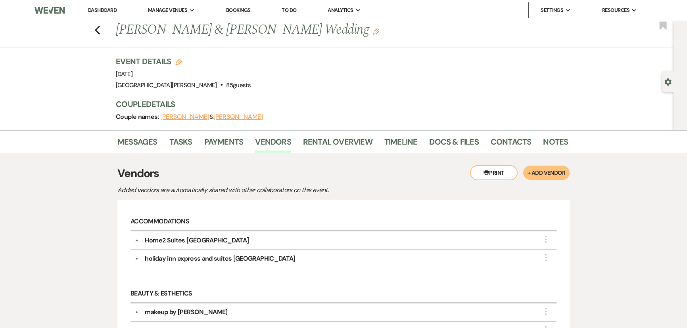
click at [107, 6] on li "Dashboard" at bounding box center [102, 10] width 36 height 16
click at [108, 9] on link "Dashboard" at bounding box center [102, 10] width 29 height 7
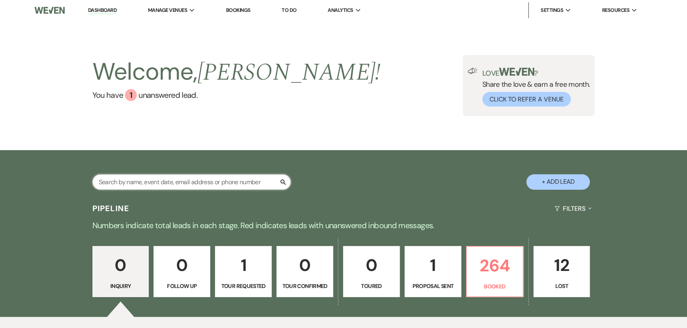
click at [207, 182] on input "text" at bounding box center [191, 181] width 198 height 15
type input "[PERSON_NAME]"
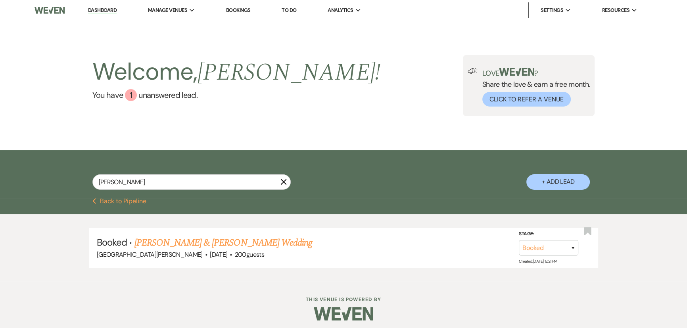
click at [234, 242] on link "[PERSON_NAME] & [PERSON_NAME] Wedding" at bounding box center [223, 243] width 178 height 14
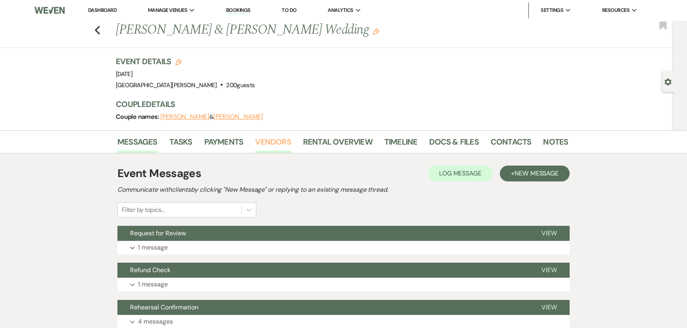
click at [272, 140] on link "Vendors" at bounding box center [273, 144] width 36 height 17
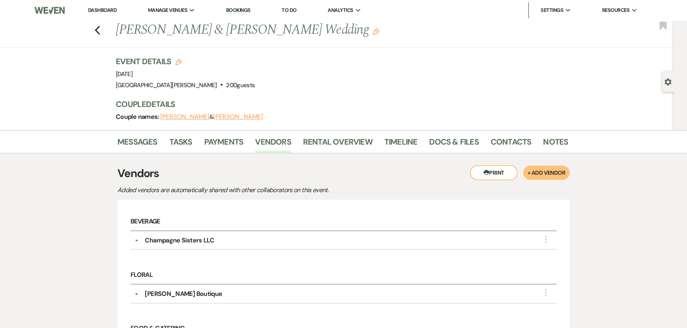
drag, startPoint x: 96, startPoint y: 7, endPoint x: 99, endPoint y: 11, distance: 4.8
click at [96, 7] on link "Dashboard" at bounding box center [102, 10] width 29 height 7
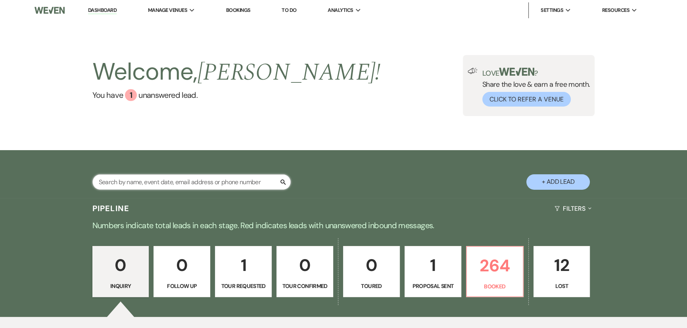
click at [234, 178] on input "text" at bounding box center [191, 181] width 198 height 15
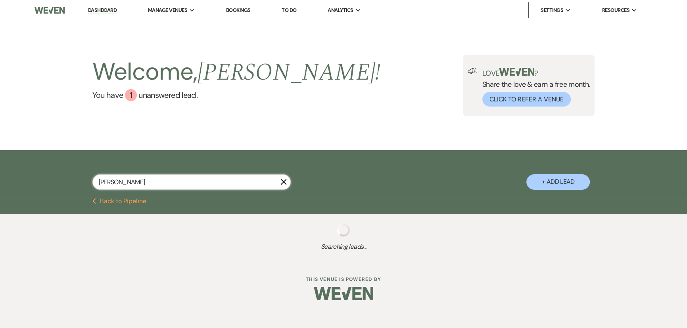
type input "[PERSON_NAME]"
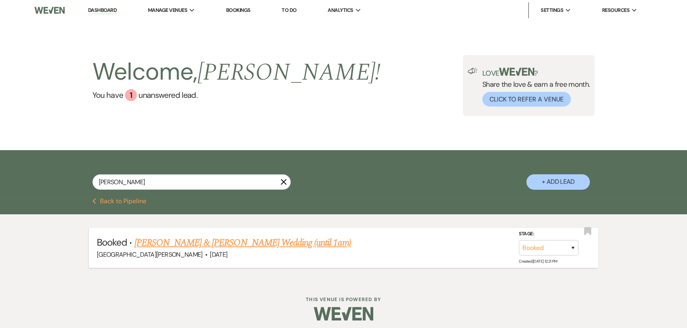
click at [249, 243] on link "[PERSON_NAME] & [PERSON_NAME] Wedding (until 1am)" at bounding box center [242, 243] width 216 height 14
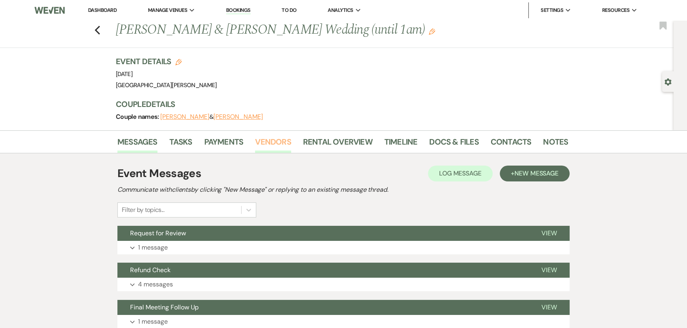
click at [279, 140] on link "Vendors" at bounding box center [273, 144] width 36 height 17
